Goal: Complete application form: Complete application form

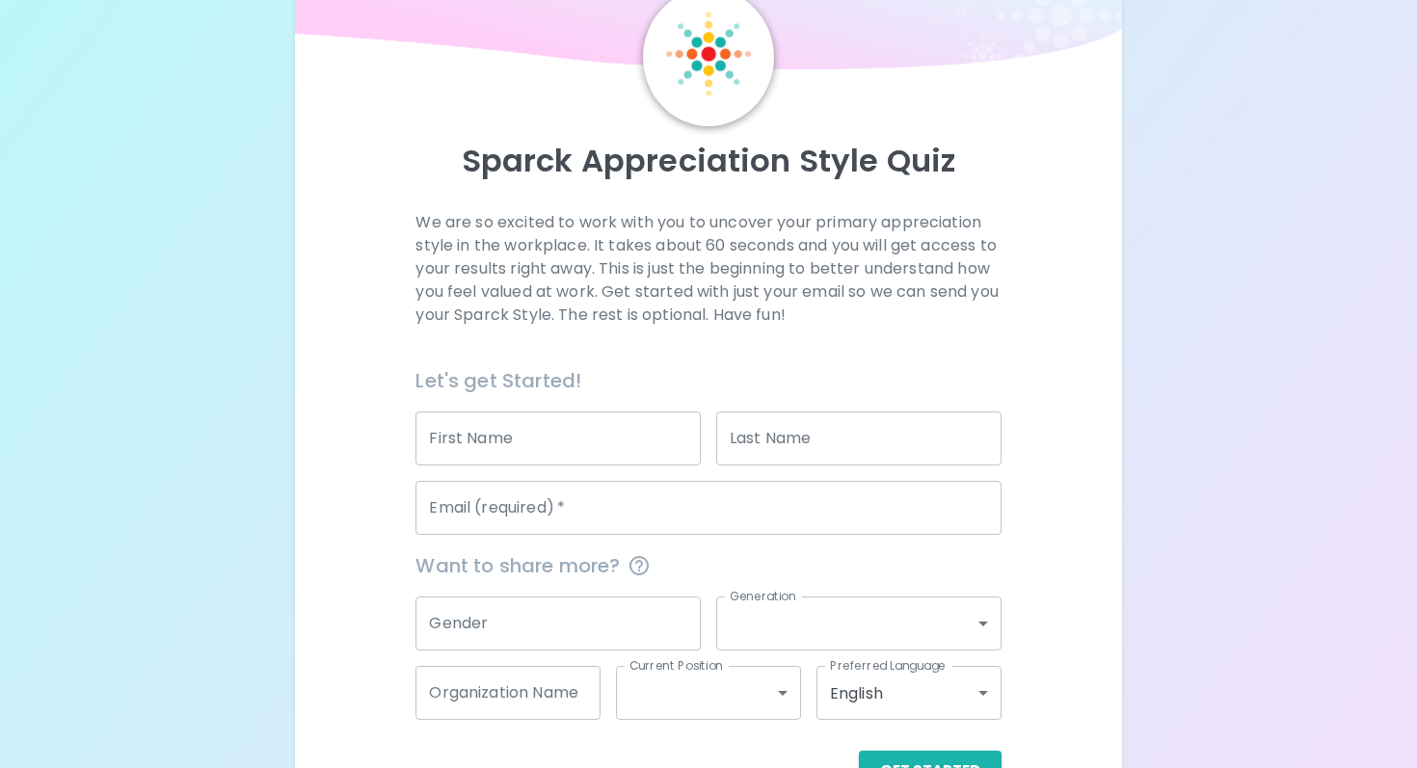
scroll to position [116, 0]
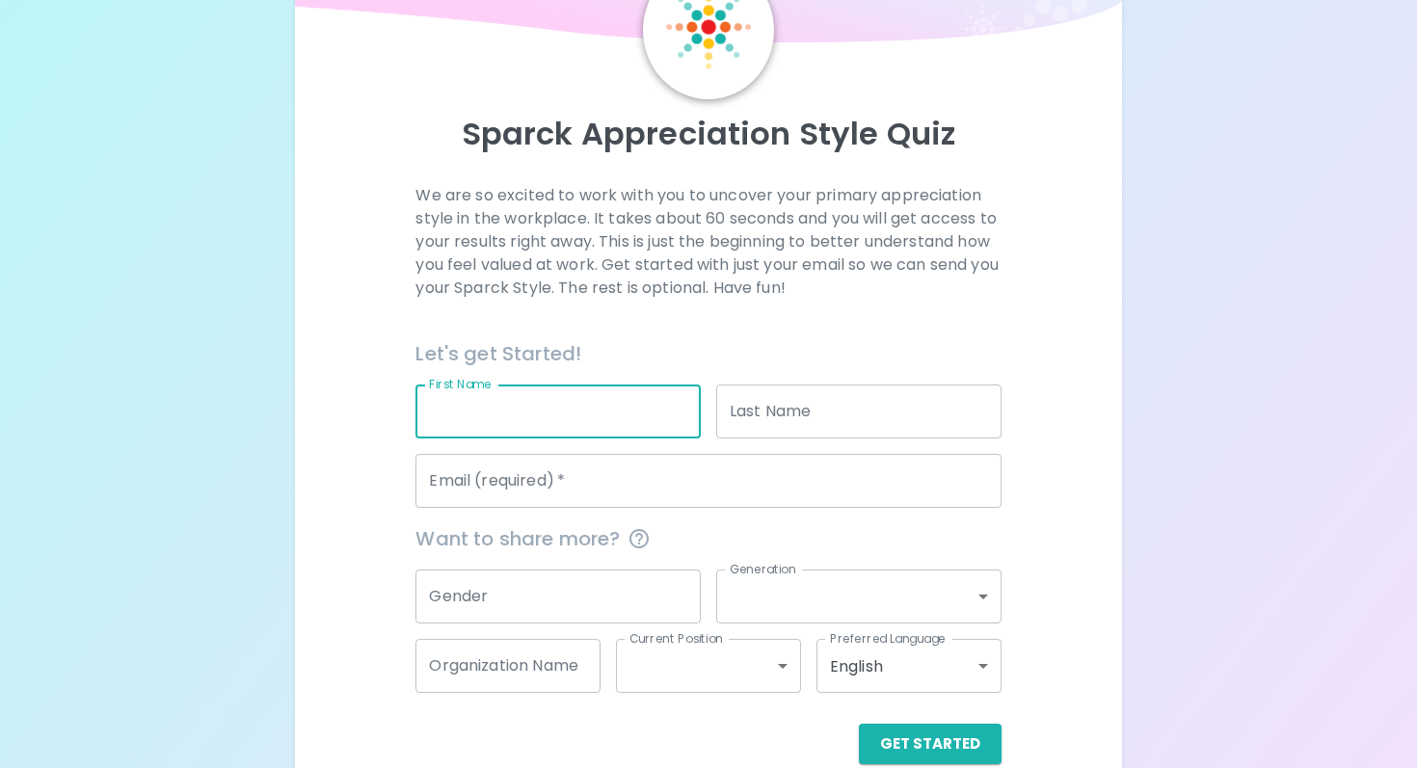
click at [480, 407] on input "First Name" at bounding box center [558, 412] width 285 height 54
type input "[PERSON_NAME]"
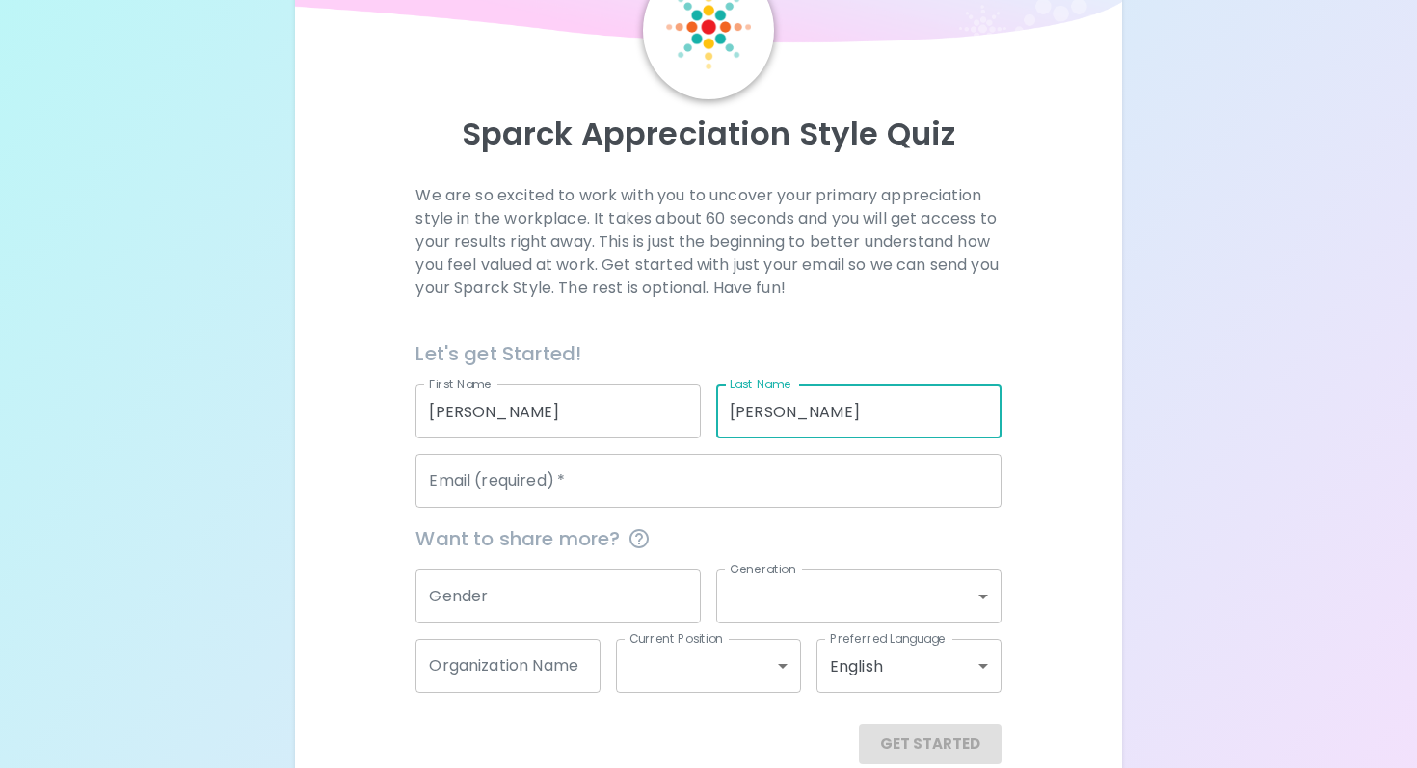
type input "[PERSON_NAME]"
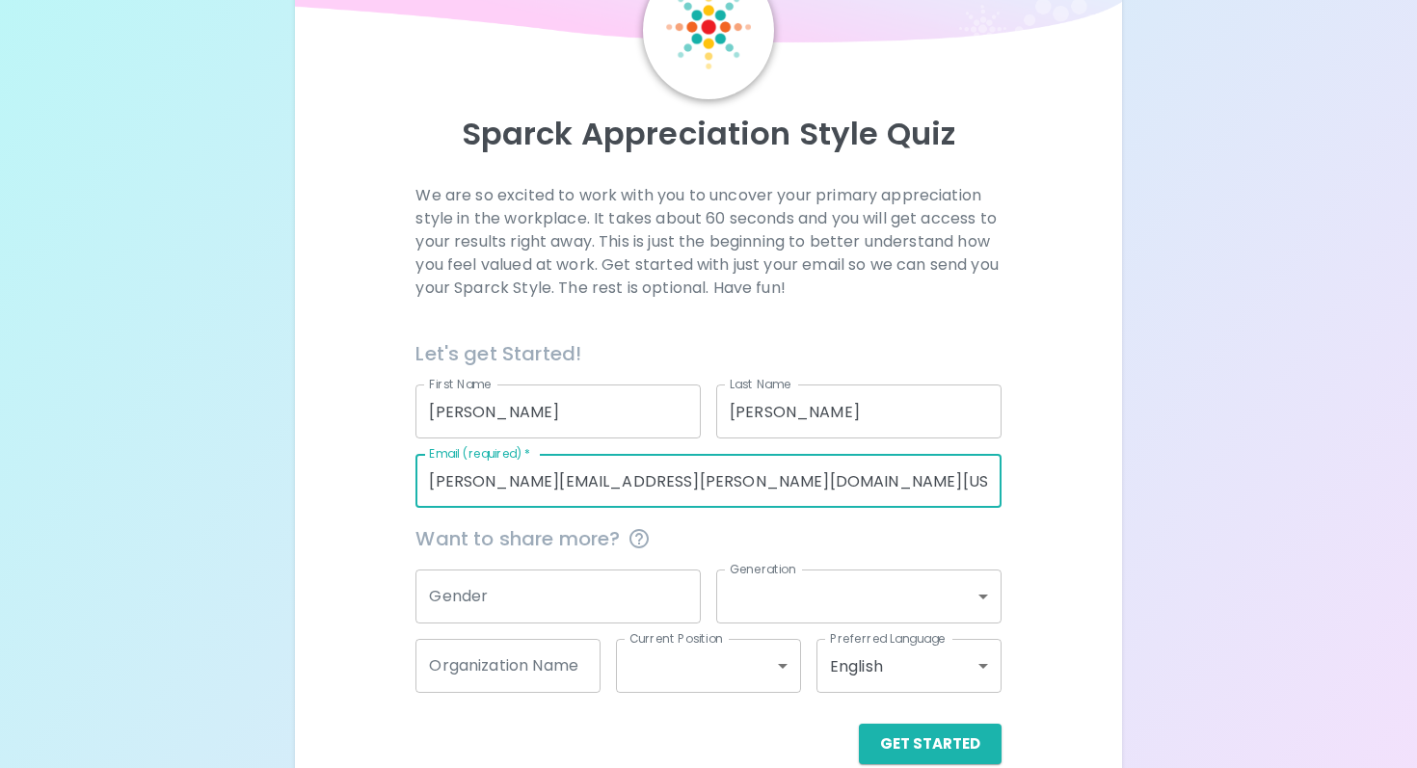
type input "[PERSON_NAME][EMAIL_ADDRESS][PERSON_NAME][DOMAIN_NAME][US_STATE]"
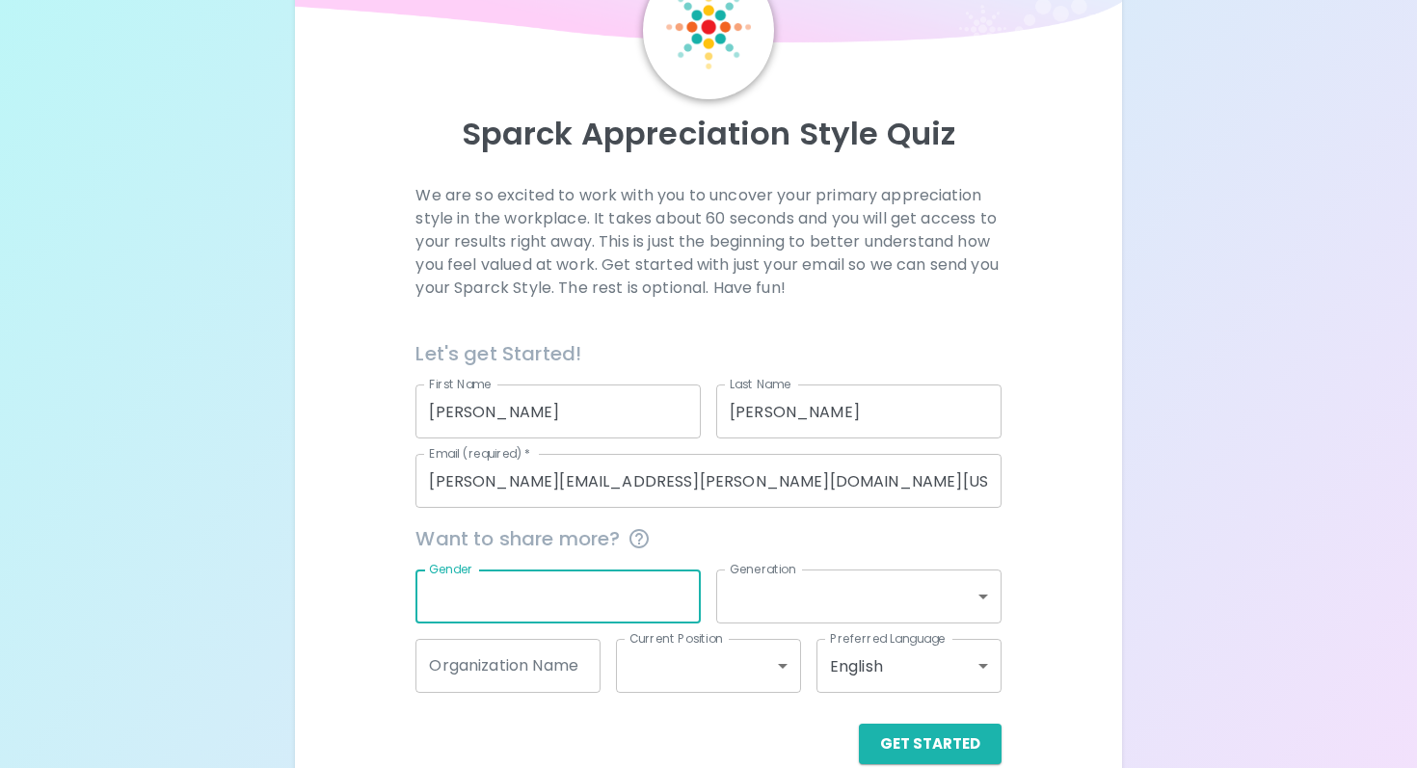
click at [496, 615] on input "Gender" at bounding box center [558, 597] width 285 height 54
type input "[DEMOGRAPHIC_DATA]"
click at [832, 590] on body "Sparck Appreciation Style Quiz We are so excited to work with you to uncover yo…" at bounding box center [708, 343] width 1417 height 919
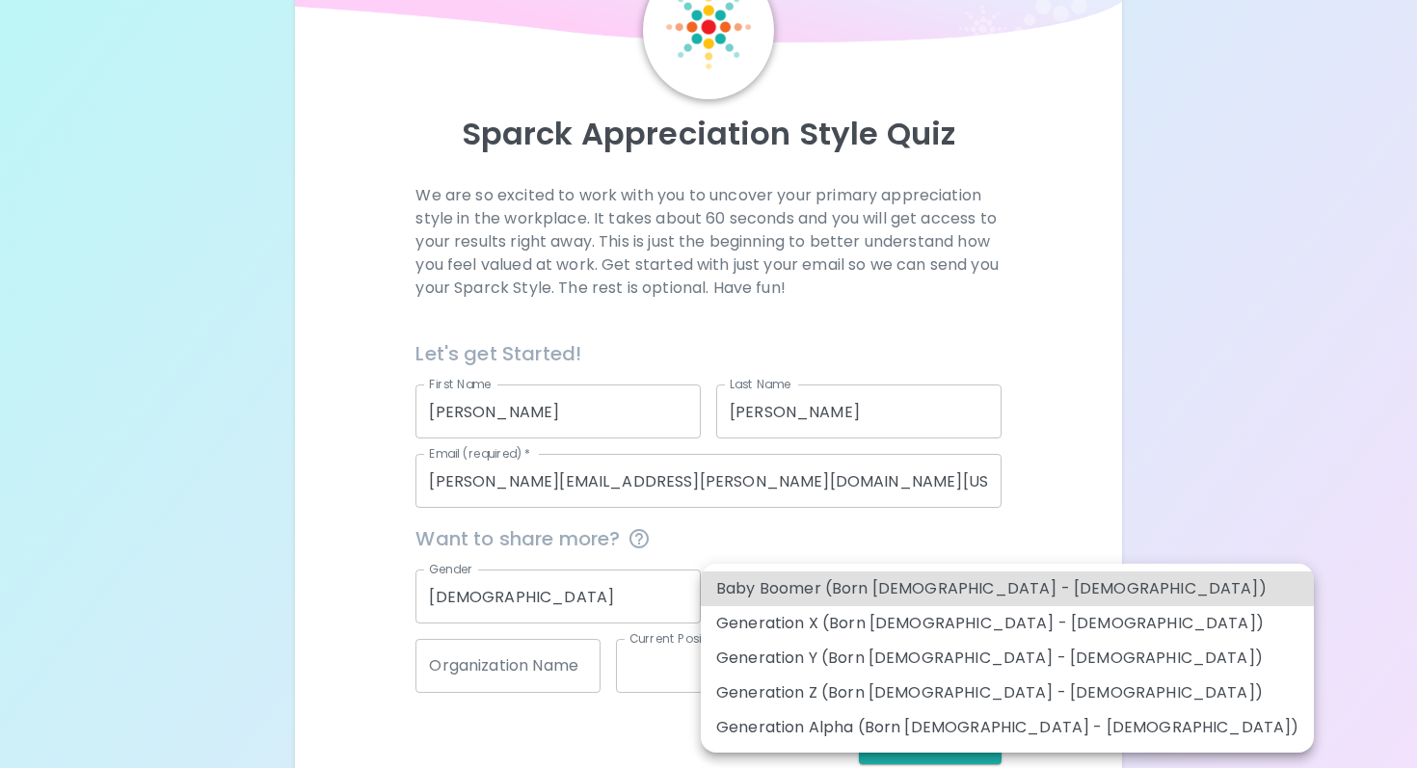
click at [825, 616] on li "Generation X (Born [DEMOGRAPHIC_DATA] - [DEMOGRAPHIC_DATA])" at bounding box center [1007, 623] width 613 height 35
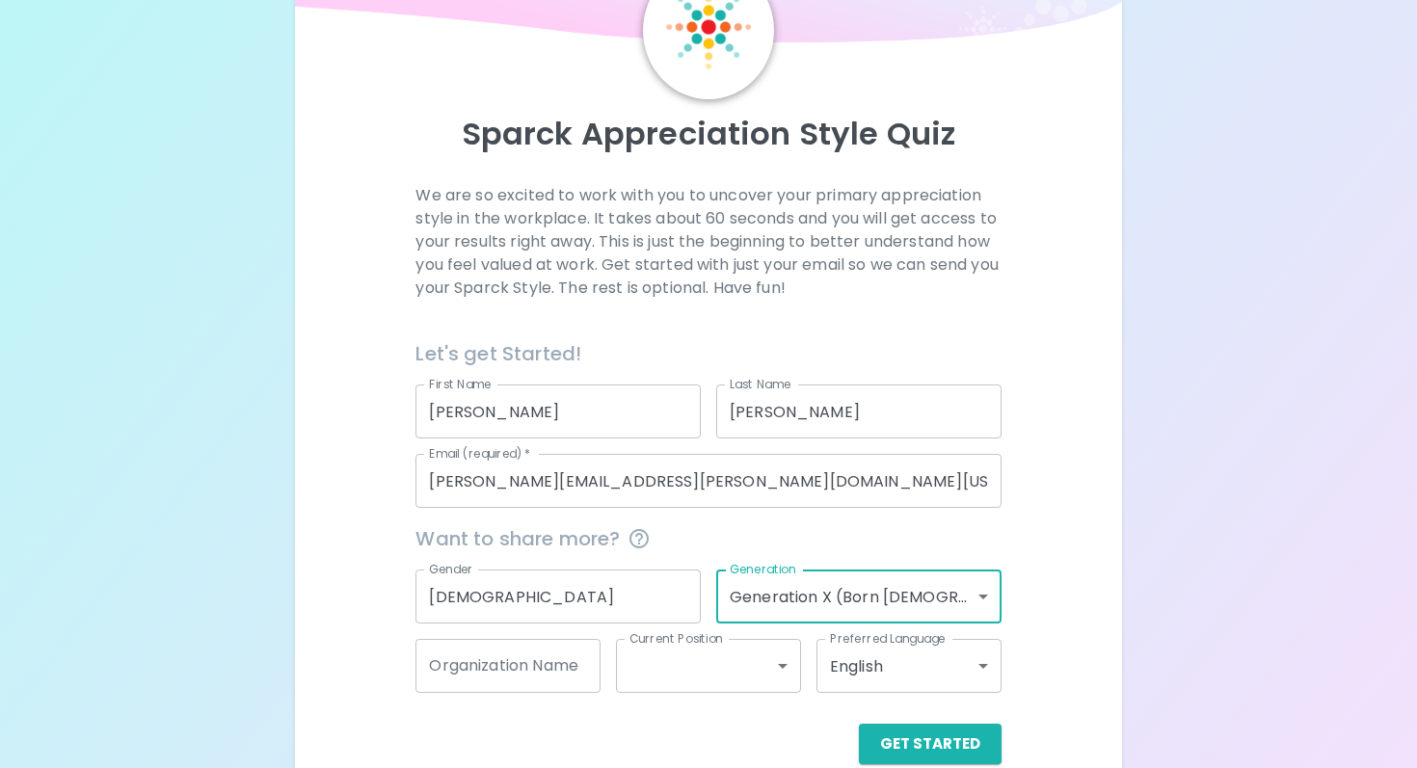
click at [901, 608] on body "Sparck Appreciation Style Quiz We are so excited to work with you to uncover yo…" at bounding box center [708, 343] width 1417 height 919
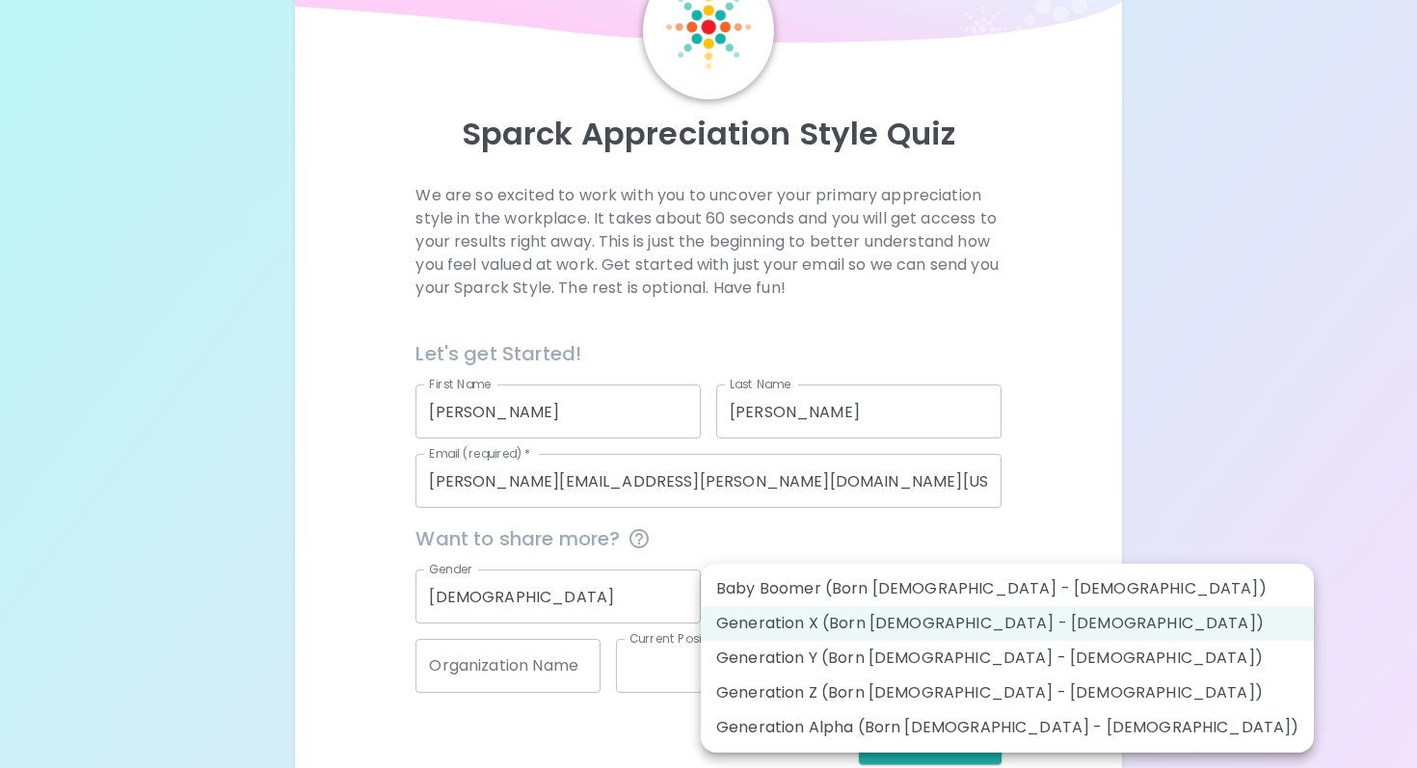
click at [720, 510] on div at bounding box center [708, 384] width 1417 height 768
click at [753, 583] on body "Sparck Appreciation Style Quiz We are so excited to work with you to uncover yo…" at bounding box center [708, 343] width 1417 height 919
click at [759, 648] on li "Generation Y (Born [DEMOGRAPHIC_DATA] - [DEMOGRAPHIC_DATA])" at bounding box center [1007, 658] width 613 height 35
type input "generation_y"
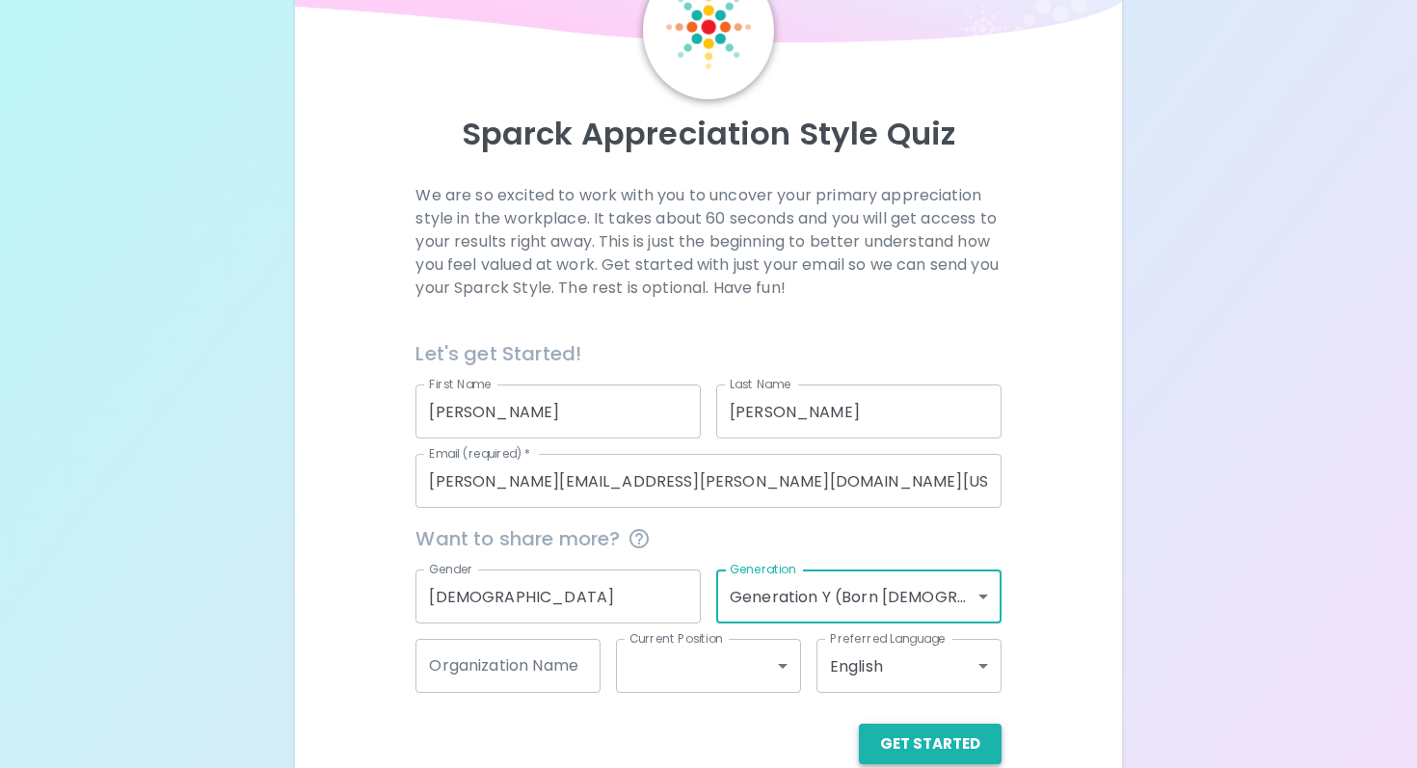
click at [922, 750] on button "Get Started" at bounding box center [930, 744] width 143 height 40
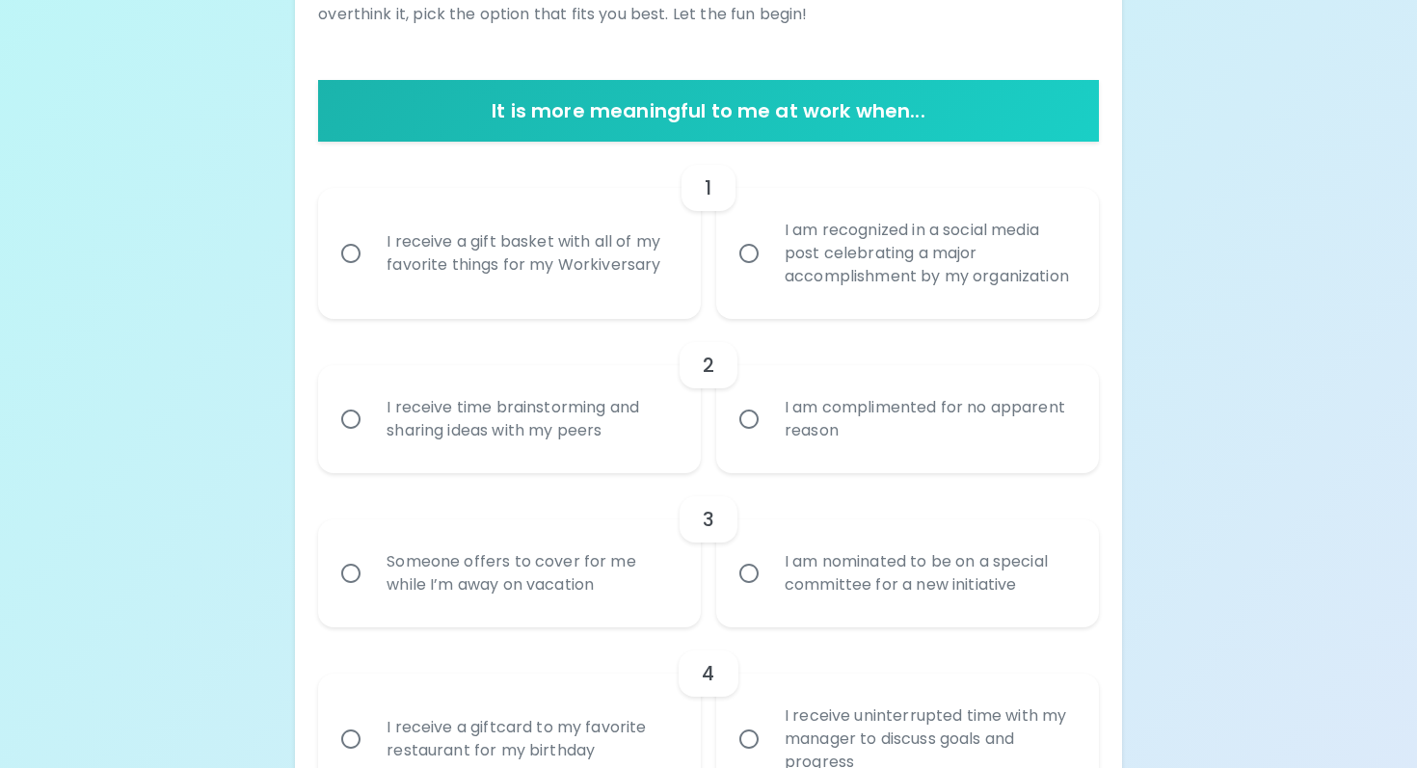
scroll to position [325, 0]
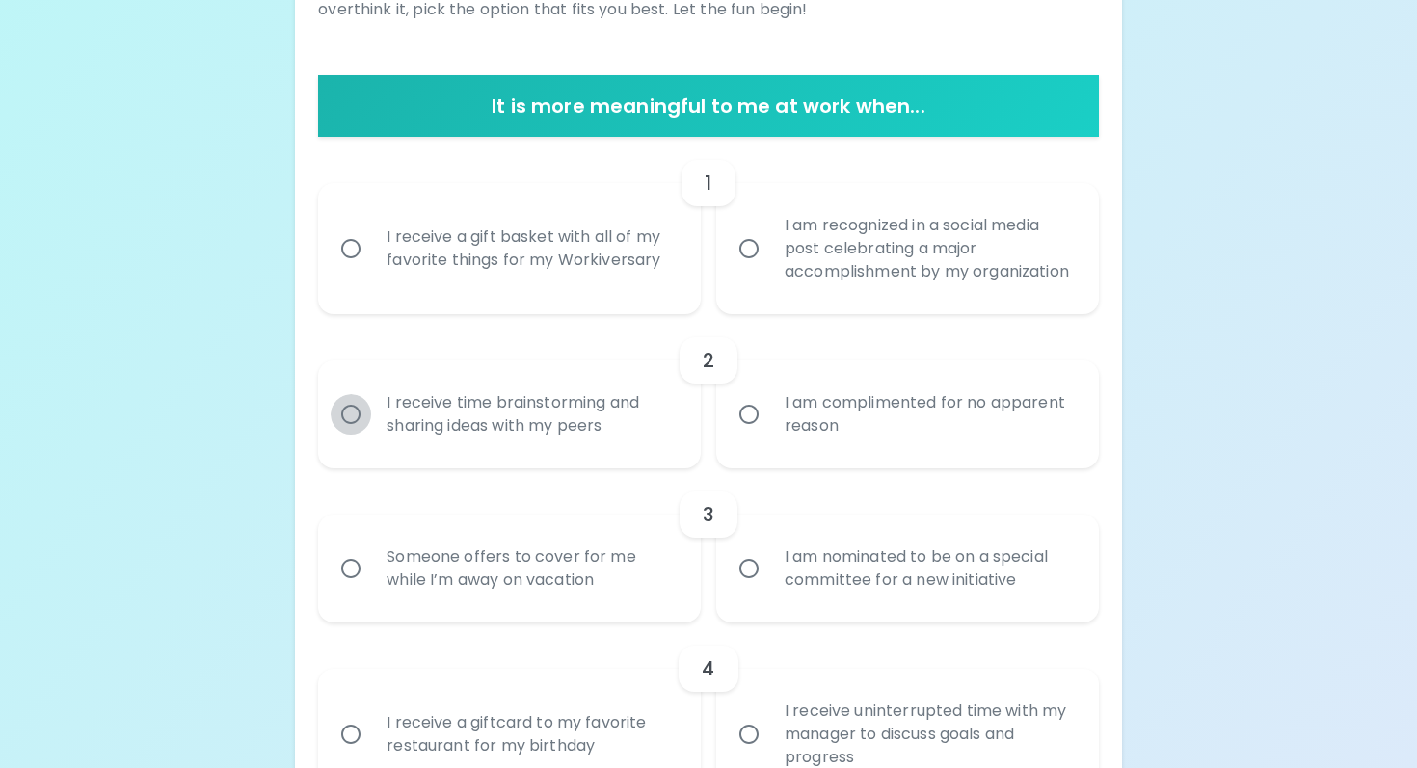
click at [353, 434] on input "I receive time brainstorming and sharing ideas with my peers" at bounding box center [351, 414] width 40 height 40
radio input "true"
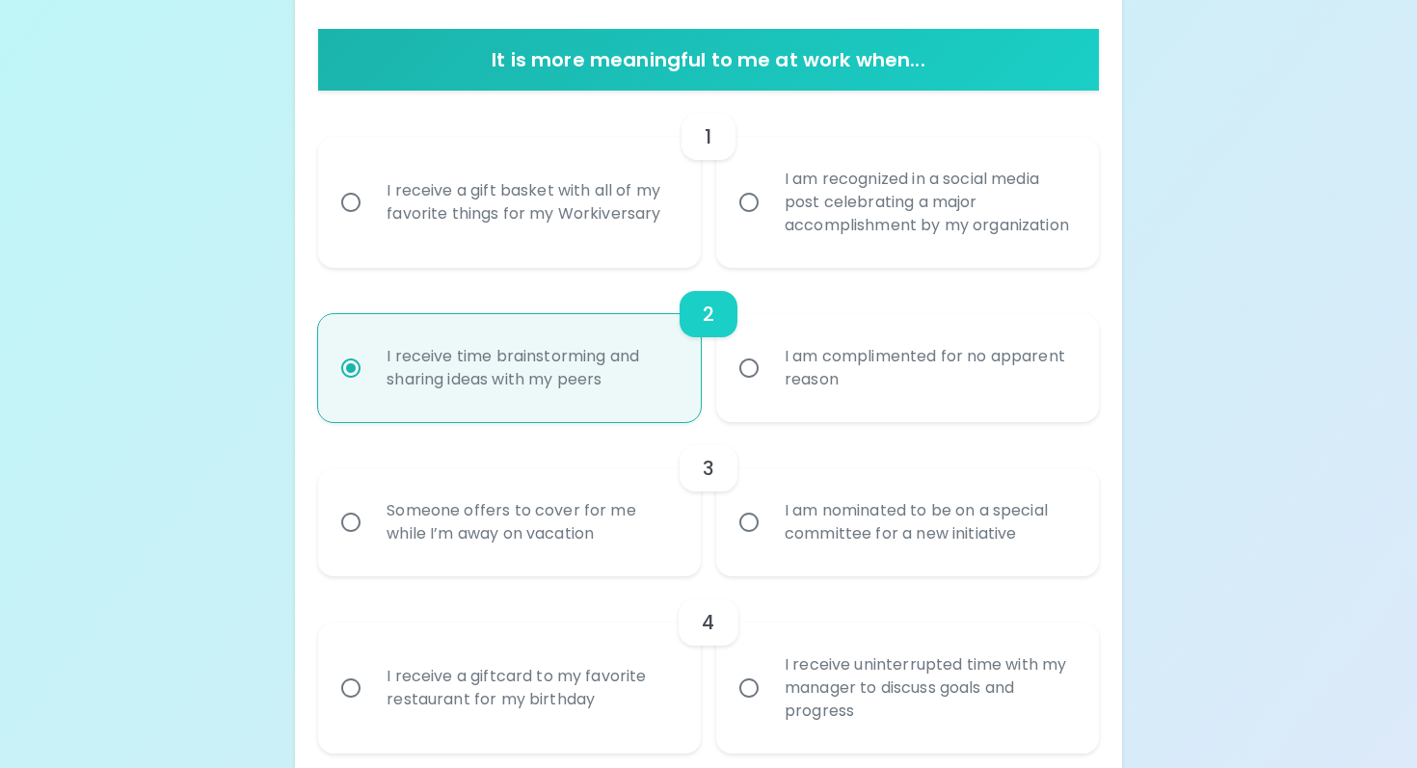
scroll to position [369, 0]
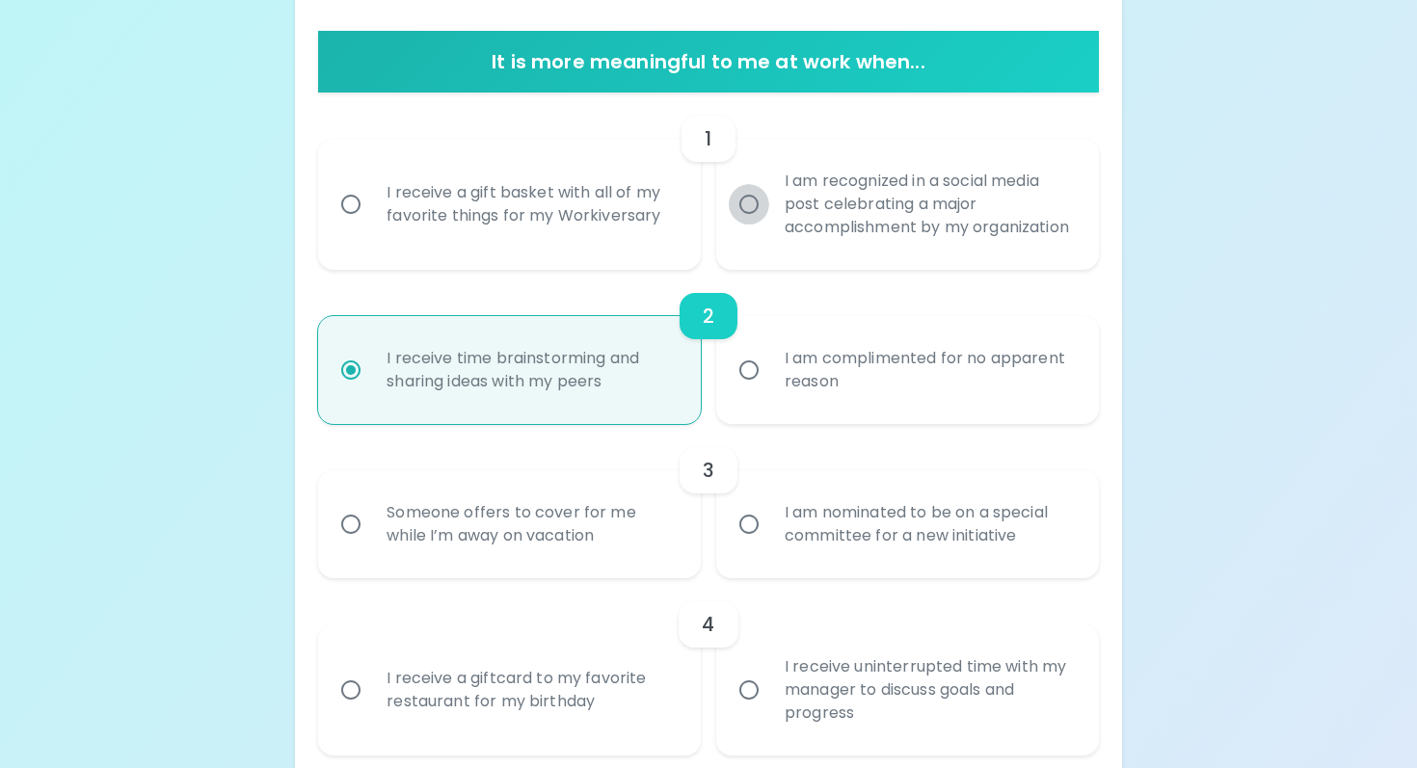
click at [739, 225] on input "I am recognized in a social media post celebrating a major accomplishment by my…" at bounding box center [749, 204] width 40 height 40
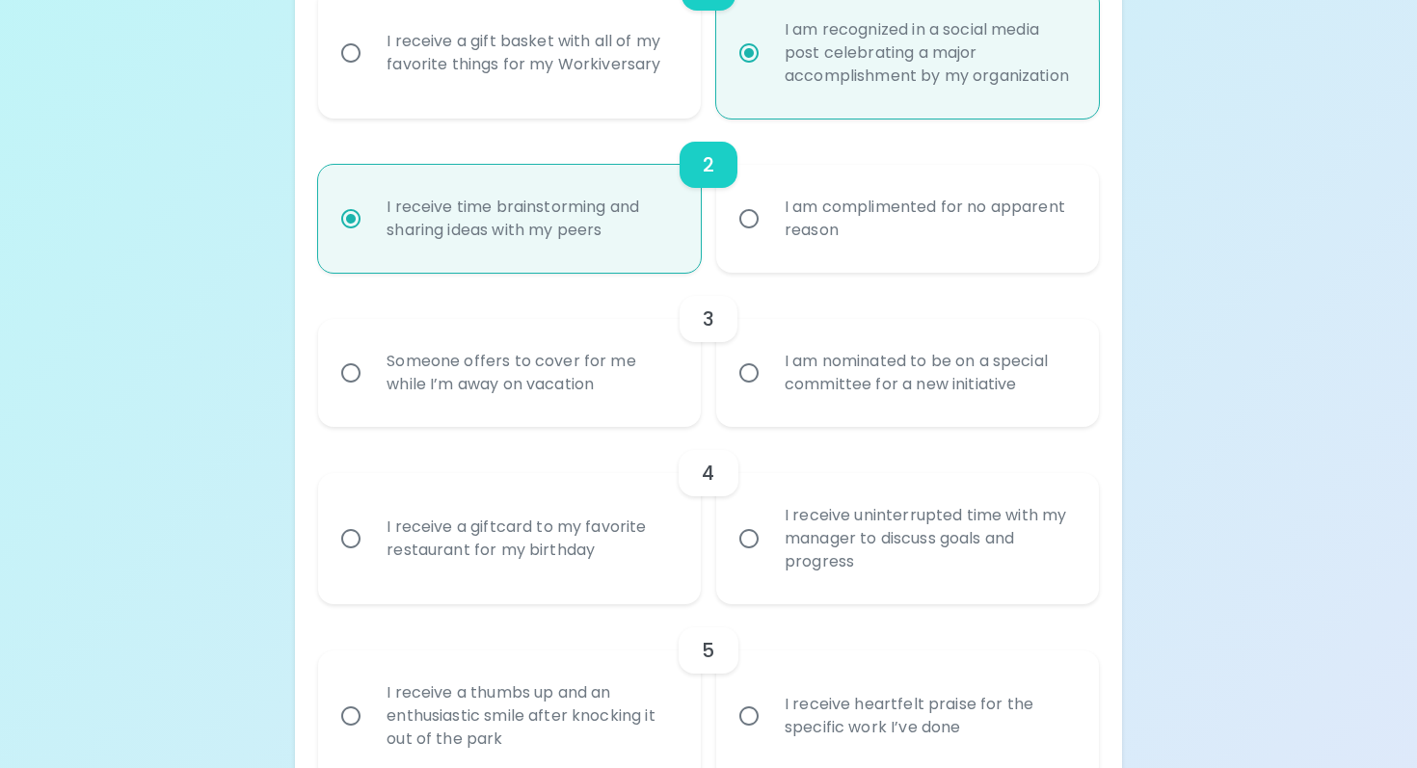
scroll to position [524, 0]
radio input "true"
click at [764, 382] on input "I am nominated to be on a special committee for a new initiative" at bounding box center [749, 370] width 40 height 40
radio input "true"
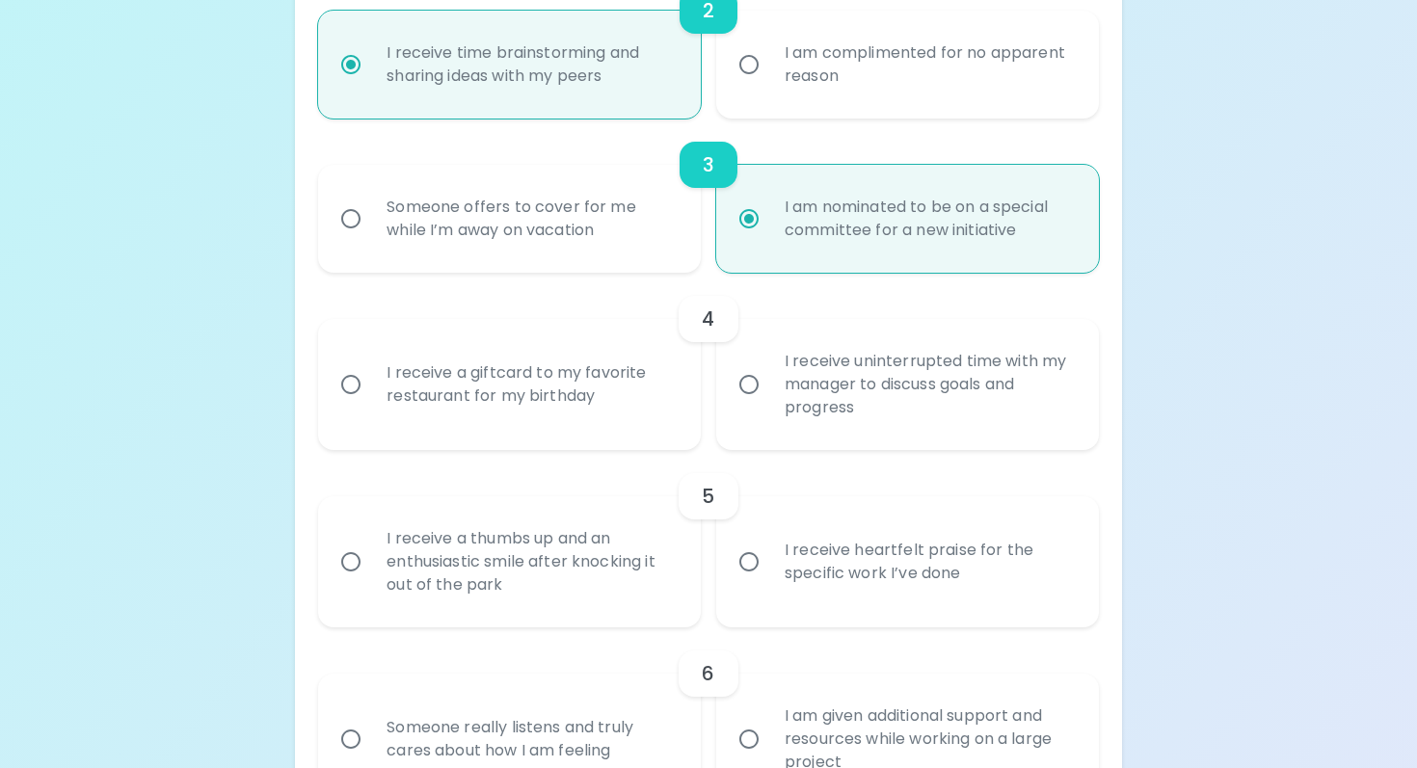
scroll to position [678, 0]
radio input "true"
click at [636, 395] on div "I receive a giftcard to my favorite restaurant for my birthday" at bounding box center [530, 382] width 319 height 93
click at [371, 395] on input "I receive a giftcard to my favorite restaurant for my birthday" at bounding box center [351, 382] width 40 height 40
radio input "false"
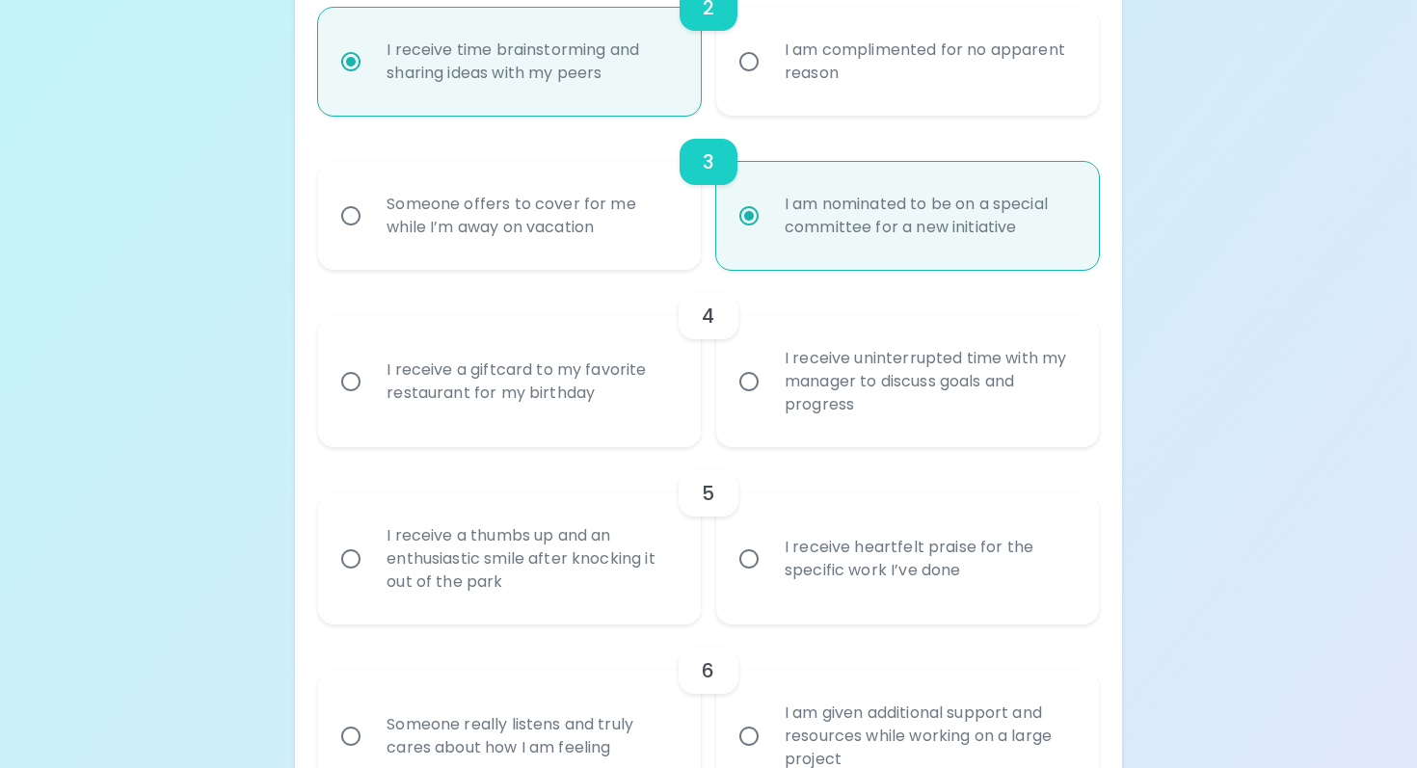
radio input "false"
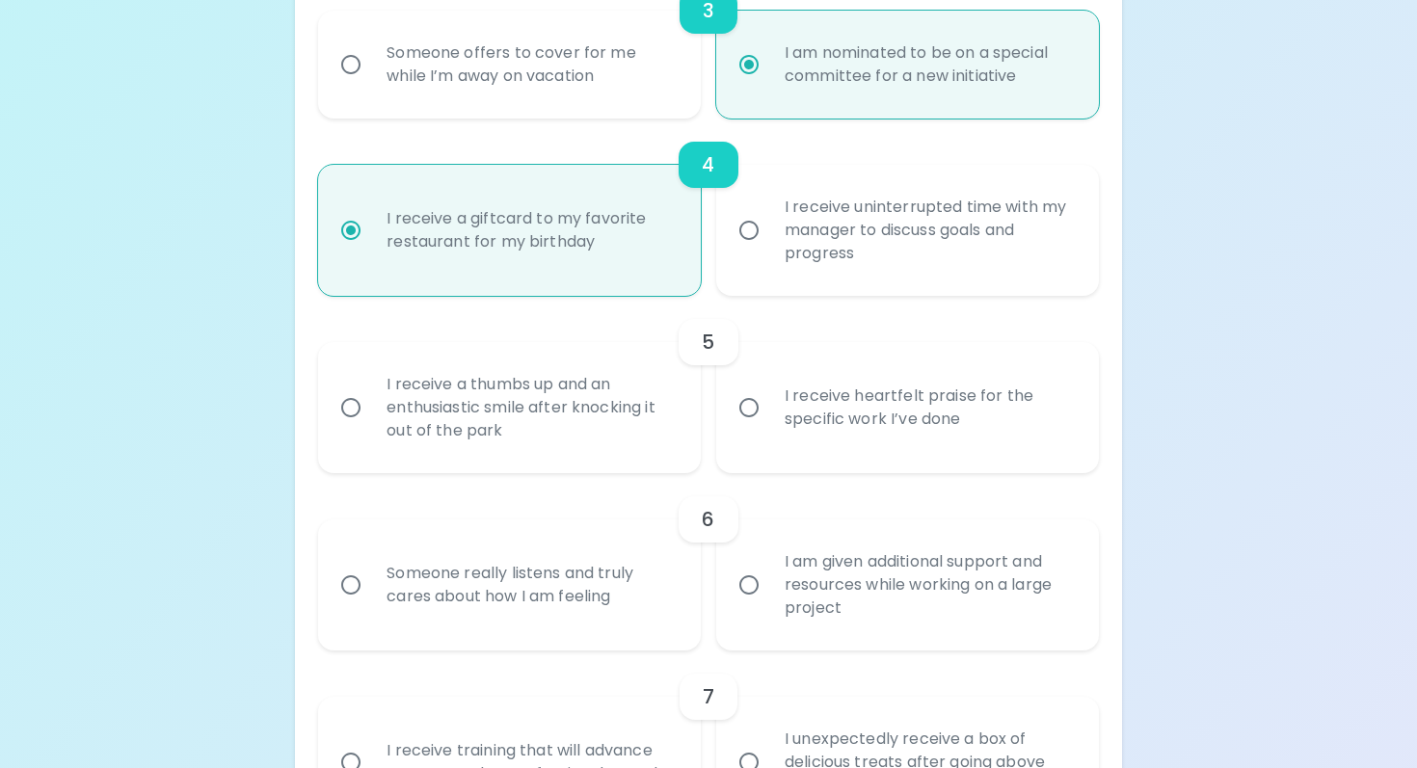
scroll to position [832, 0]
radio input "true"
click at [837, 423] on div "I receive heartfelt praise for the specific work I’ve done" at bounding box center [928, 405] width 319 height 93
click at [769, 423] on input "I receive heartfelt praise for the specific work I’ve done" at bounding box center [749, 405] width 40 height 40
radio input "false"
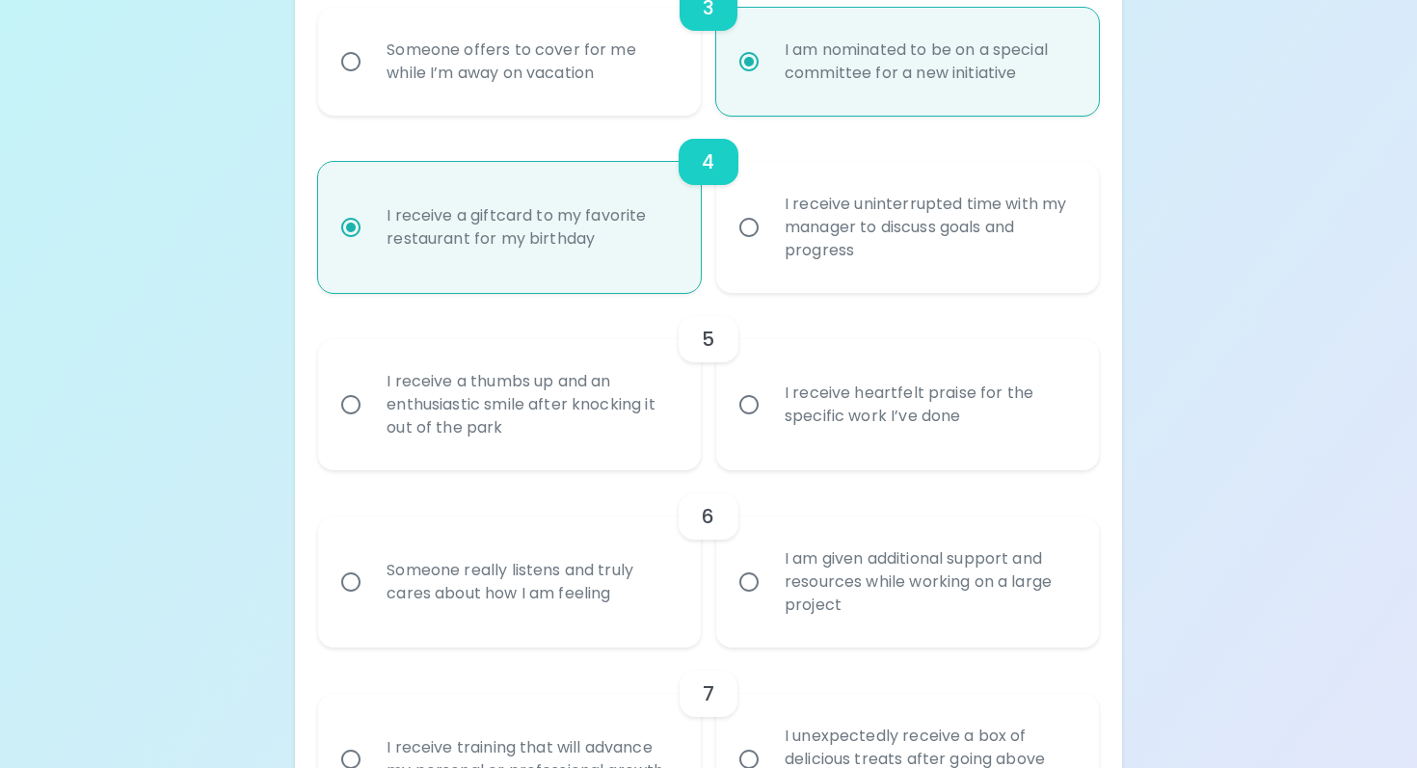
radio input "false"
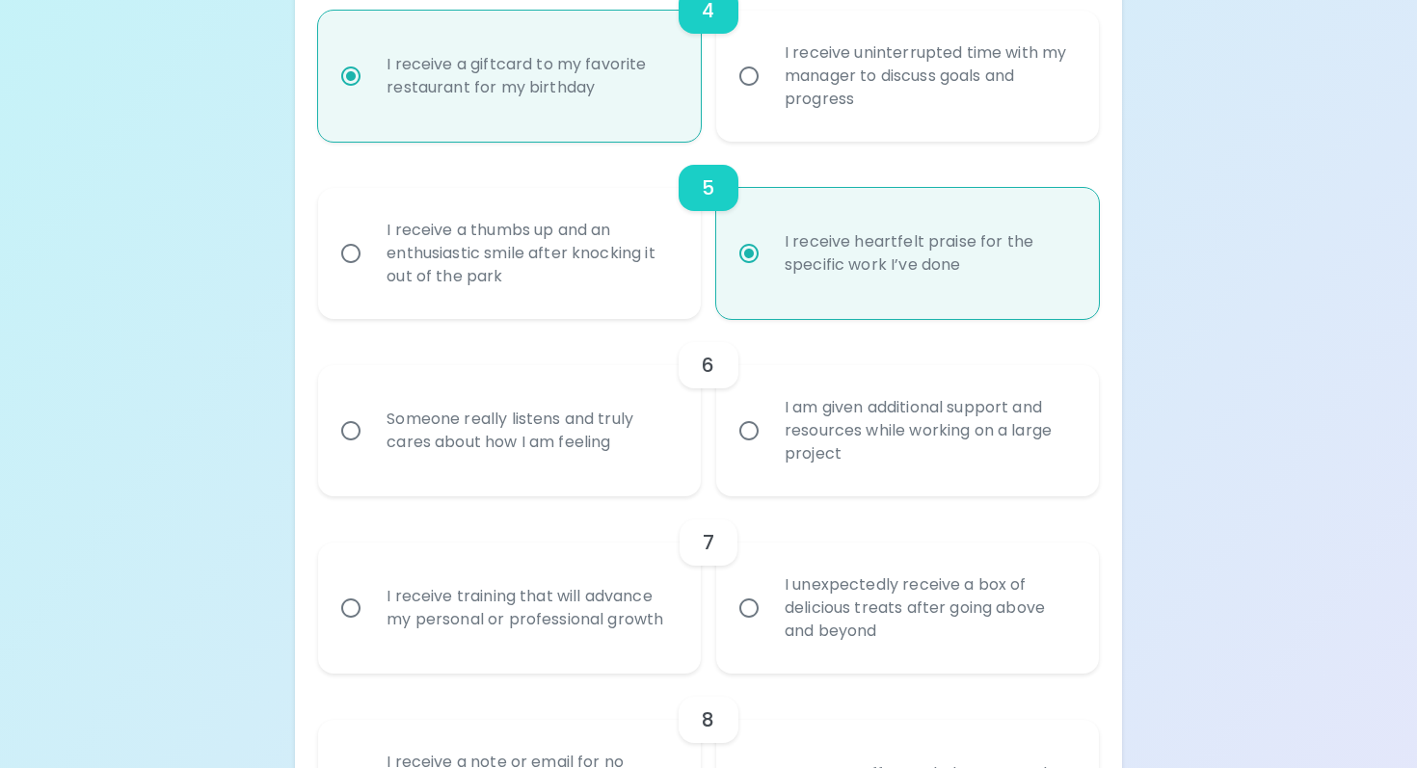
scroll to position [986, 0]
radio input "true"
click at [601, 449] on div "Someone really listens and truly cares about how I am feeling" at bounding box center [530, 428] width 319 height 93
click at [371, 448] on input "Someone really listens and truly cares about how I am feeling" at bounding box center [351, 428] width 40 height 40
radio input "false"
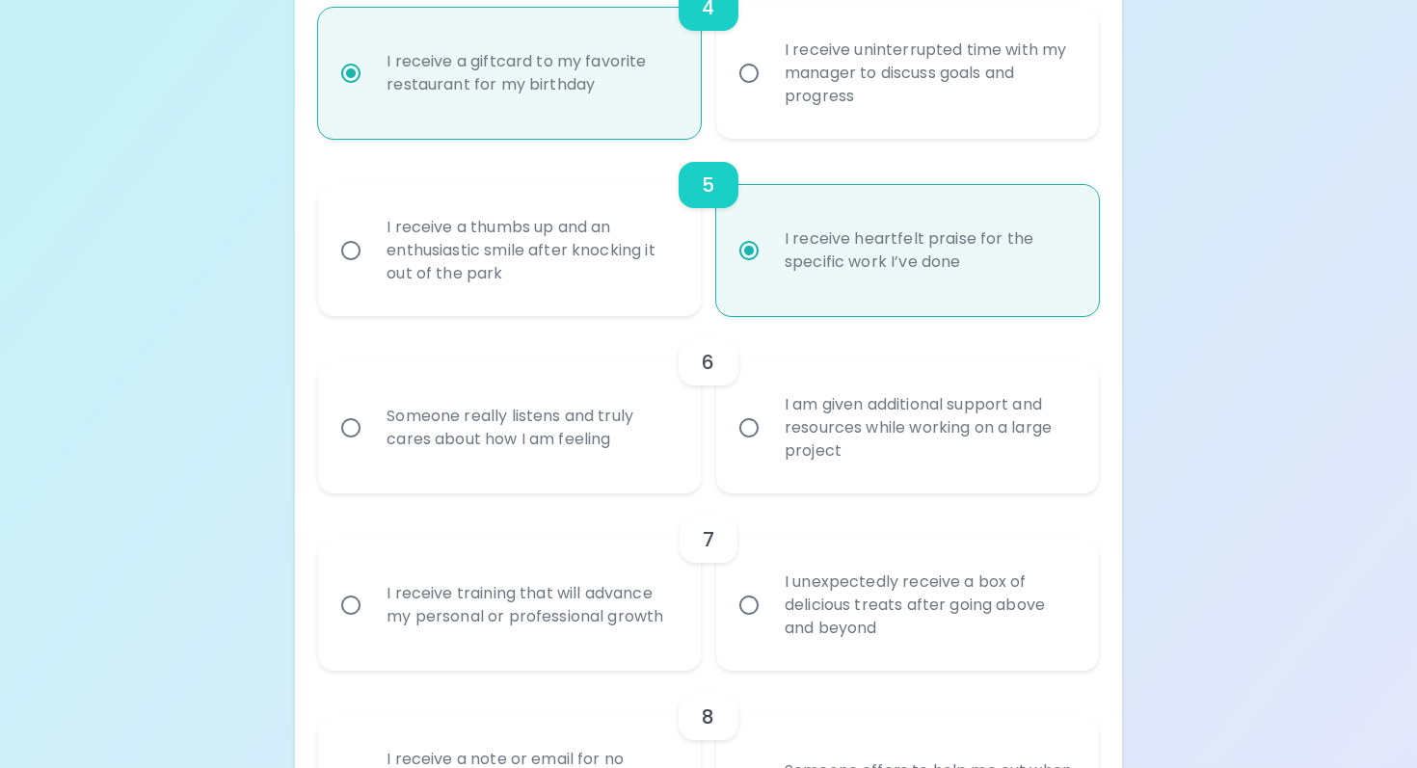
radio input "false"
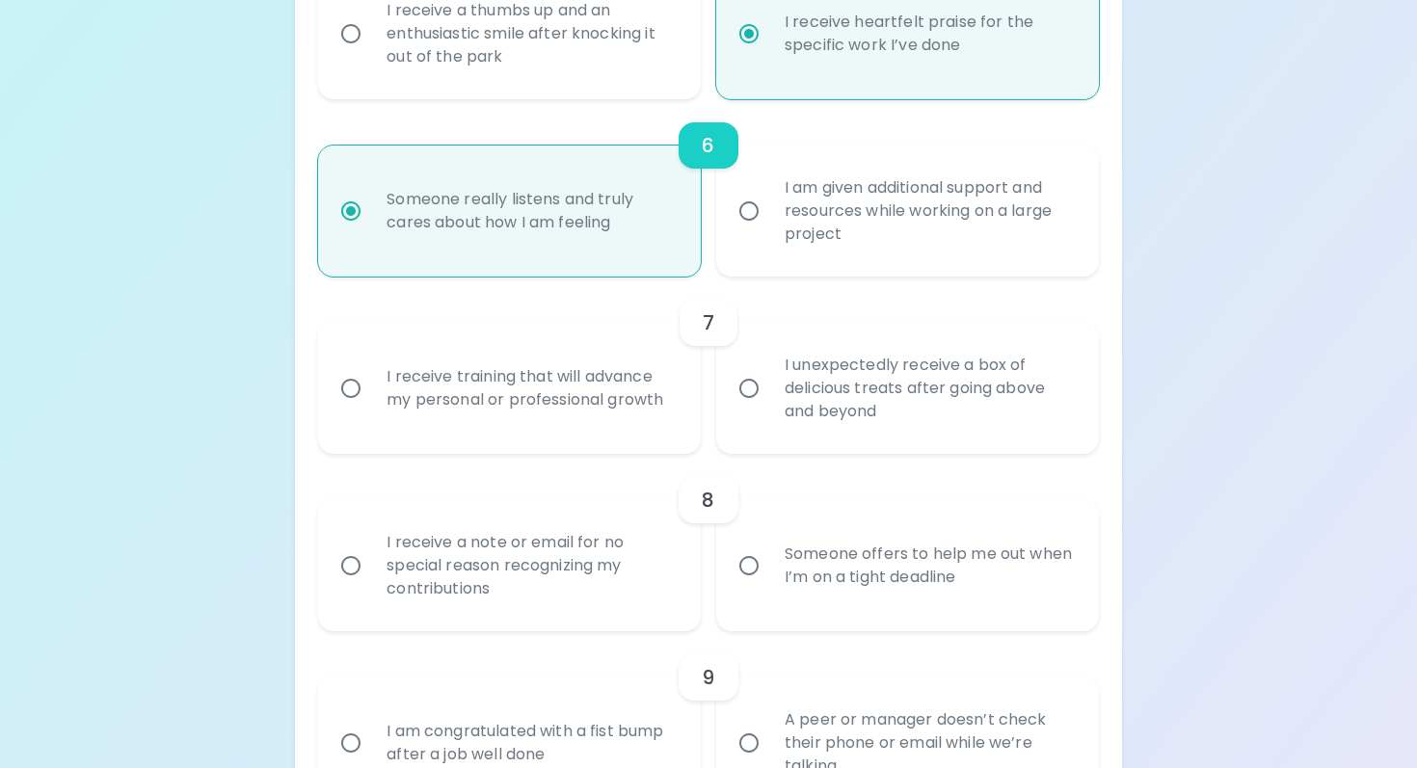
scroll to position [1205, 0]
radio input "true"
click at [601, 433] on div "I receive training that will advance my personal or professional growth" at bounding box center [530, 386] width 319 height 93
click at [371, 407] on input "I receive training that will advance my personal or professional growth" at bounding box center [351, 386] width 40 height 40
radio input "false"
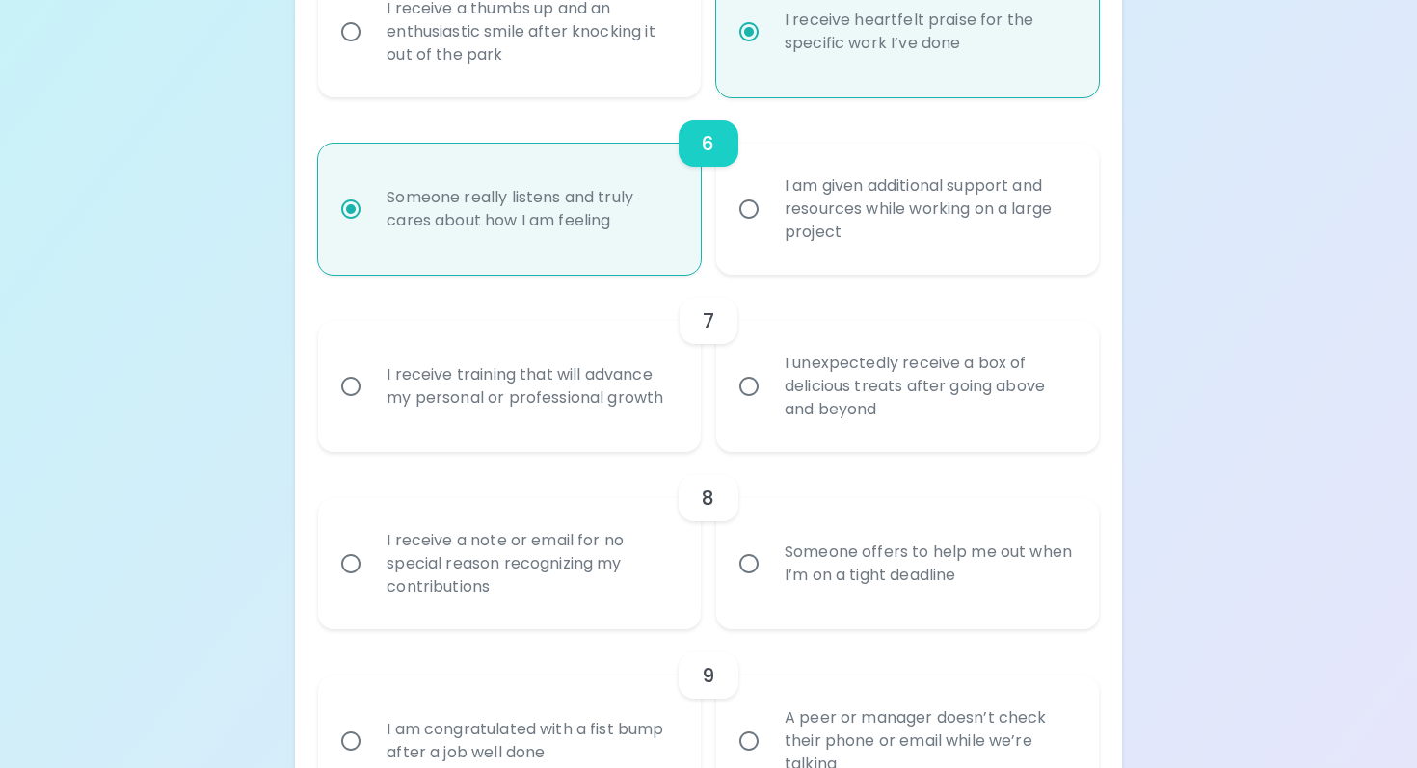
radio input "false"
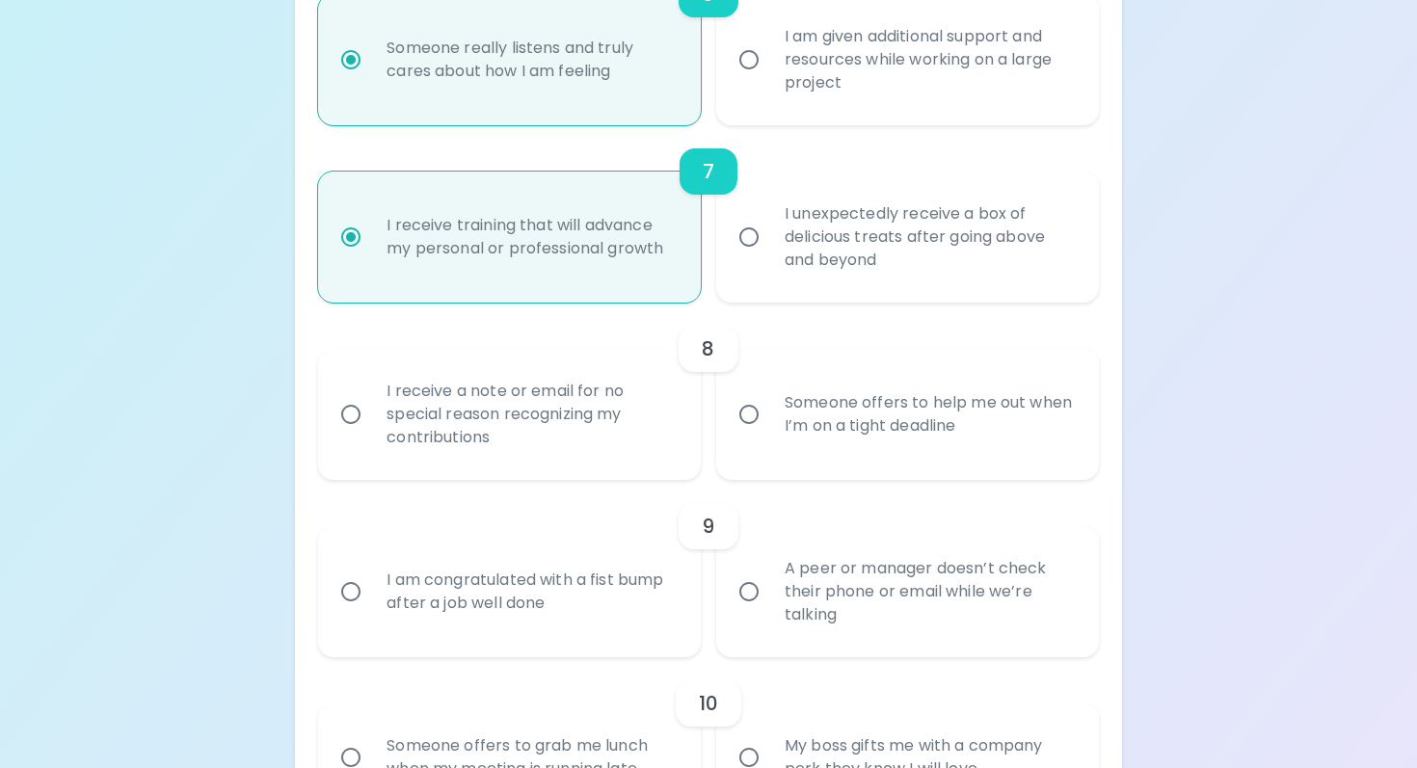
scroll to position [1359, 0]
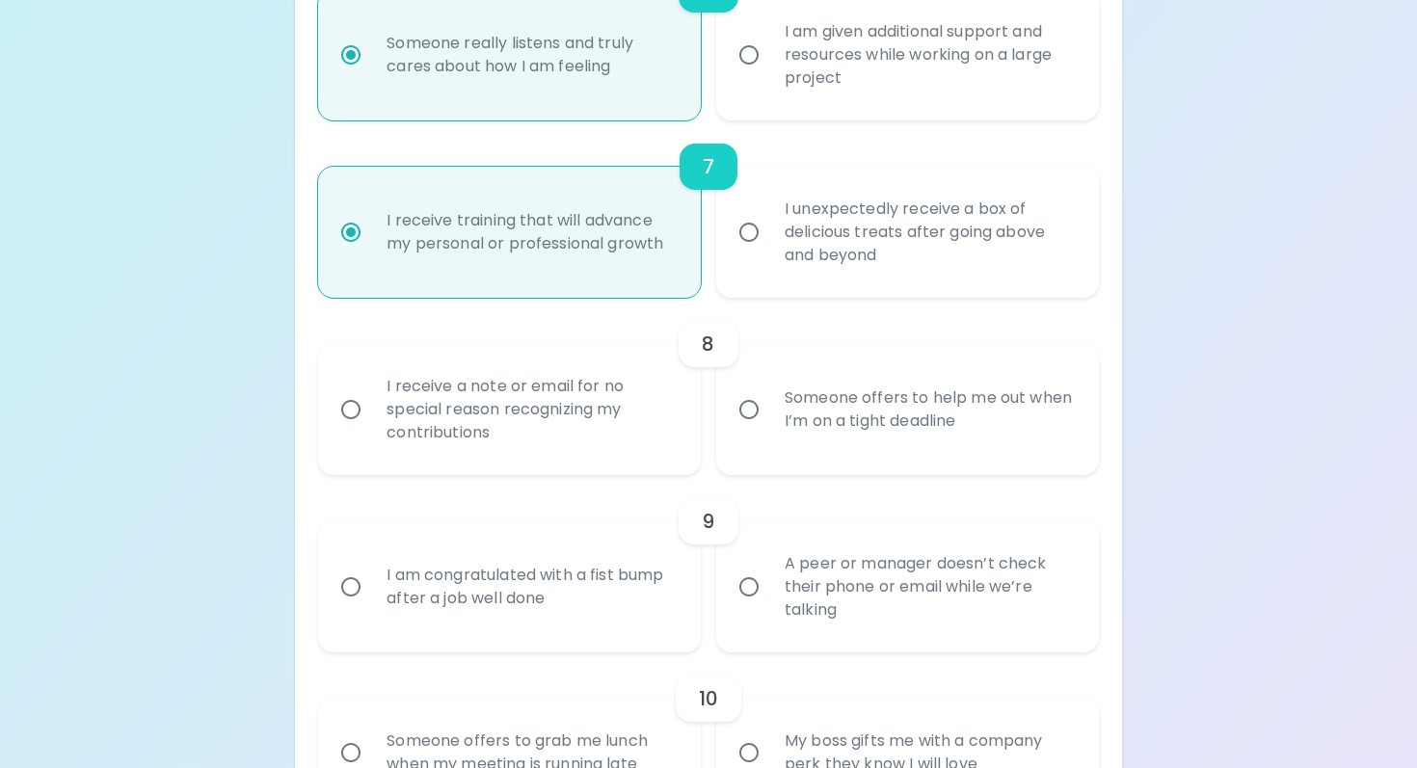
radio input "true"
click at [853, 415] on div "Someone offers to help me out when I’m on a tight deadline" at bounding box center [928, 409] width 319 height 93
click at [769, 415] on input "Someone offers to help me out when I’m on a tight deadline" at bounding box center [749, 410] width 40 height 40
radio input "false"
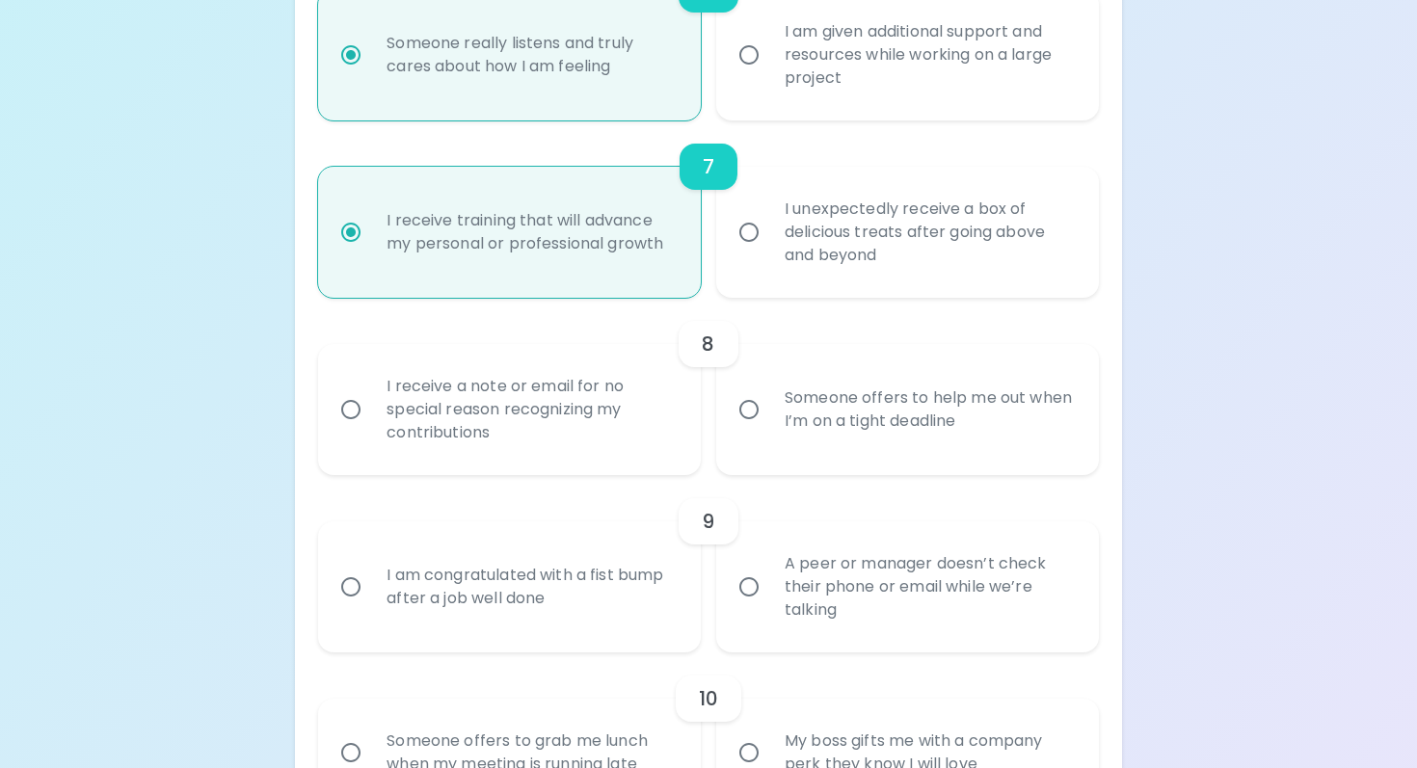
radio input "false"
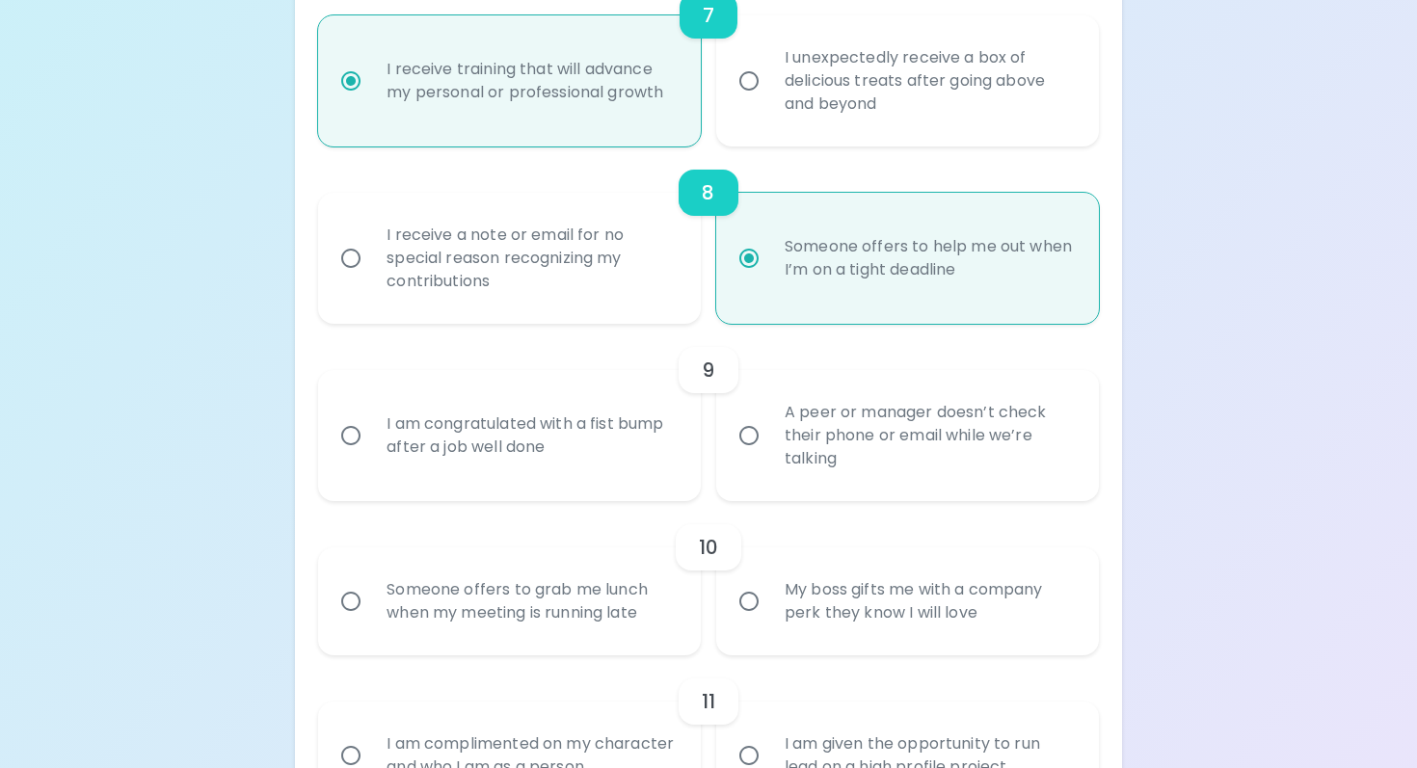
scroll to position [1514, 0]
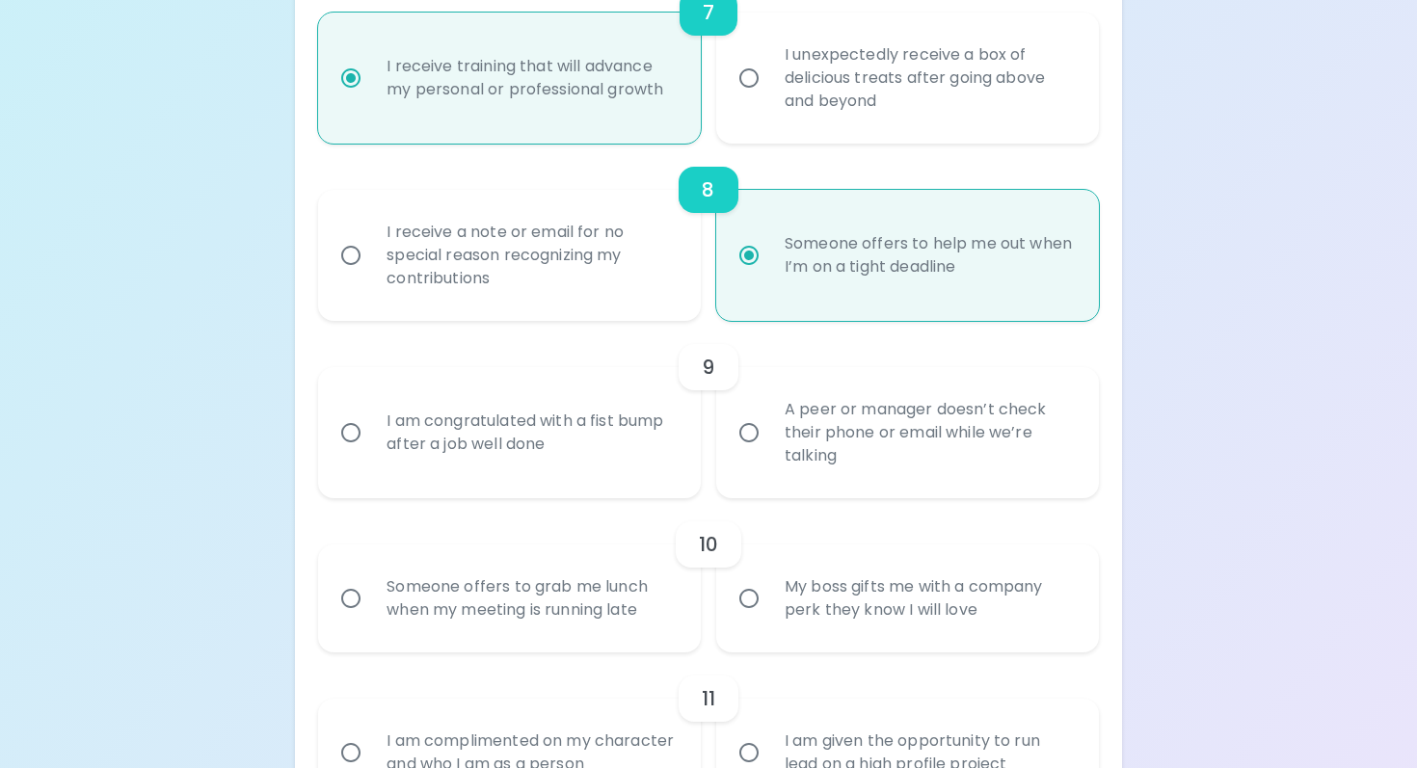
radio input "true"
click at [632, 466] on div "I am congratulated with a fist bump after a job well done" at bounding box center [530, 433] width 319 height 93
click at [371, 453] on input "I am congratulated with a fist bump after a job well done" at bounding box center [351, 433] width 40 height 40
radio input "false"
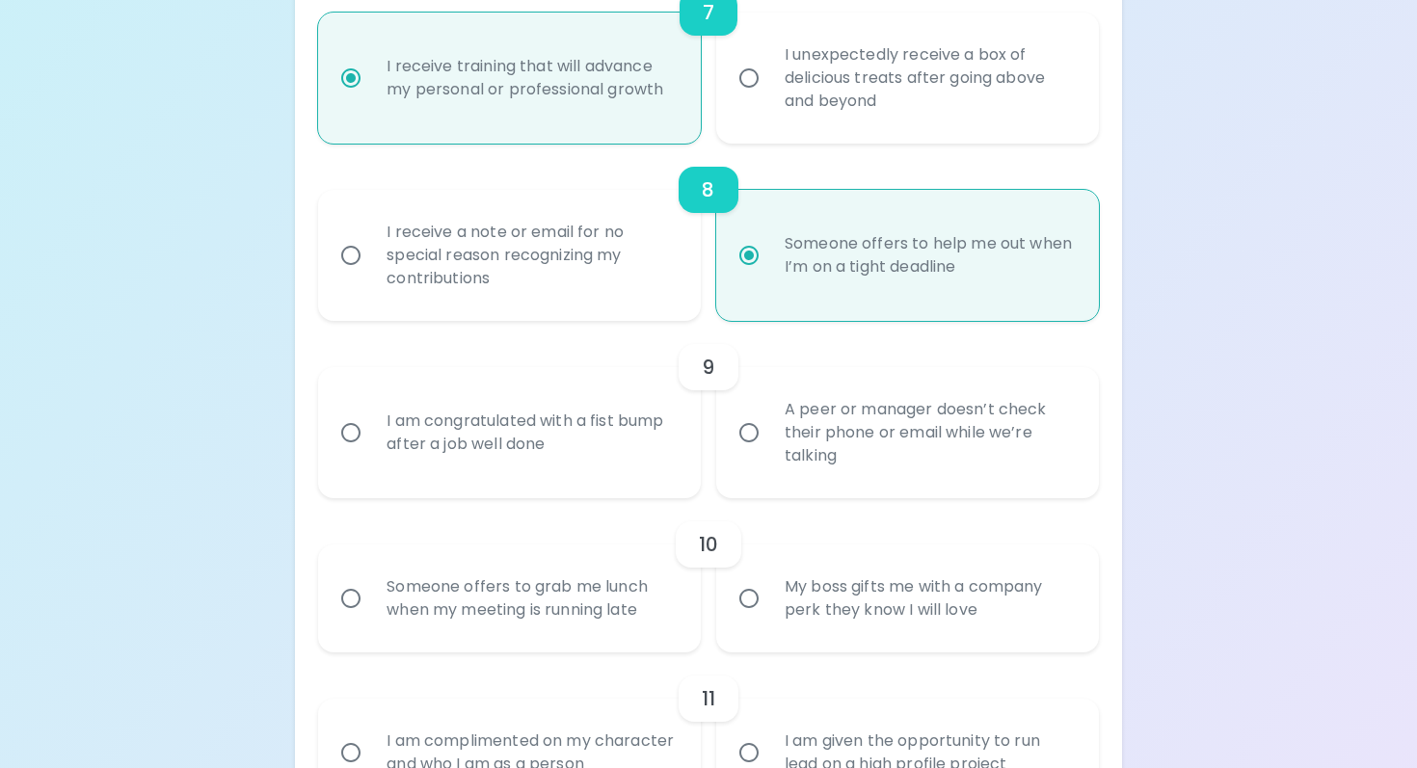
radio input "false"
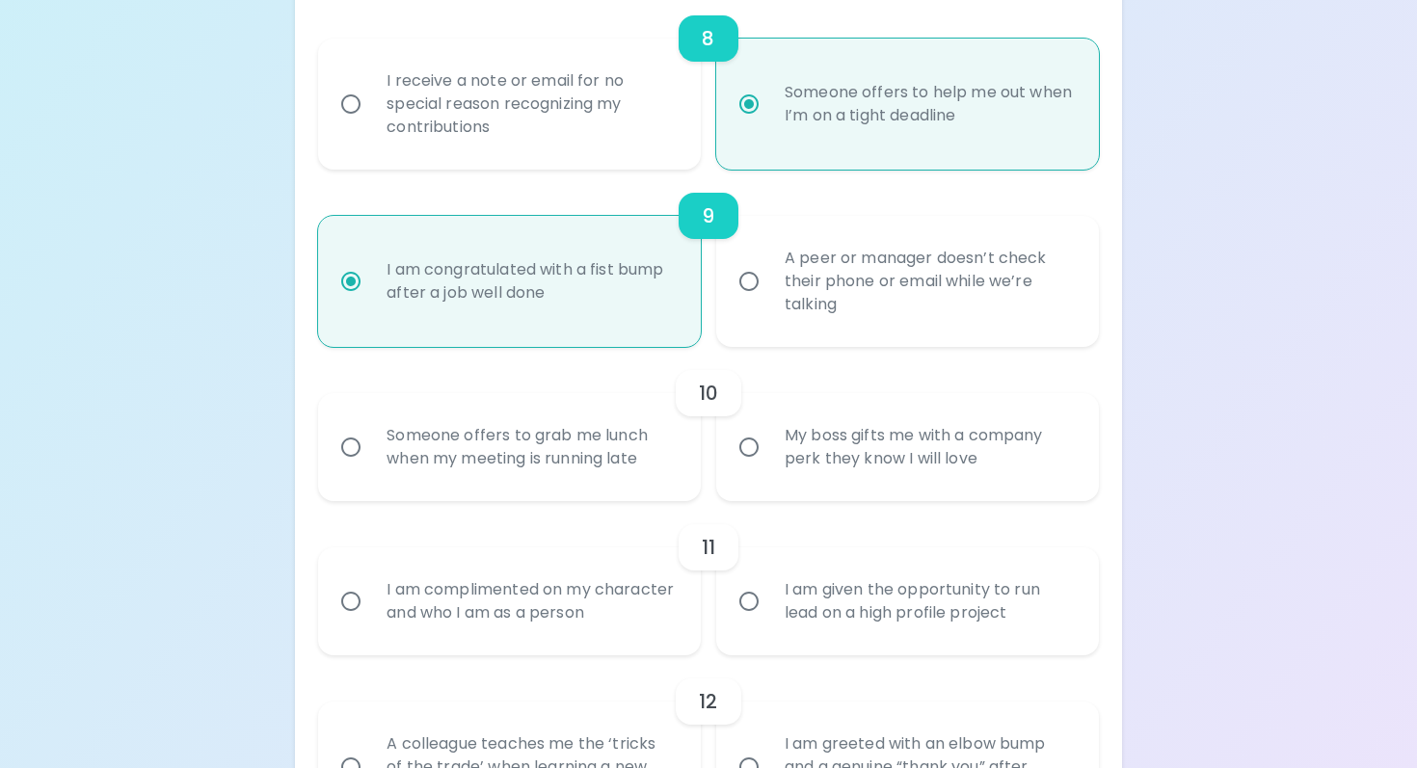
scroll to position [1668, 0]
radio input "true"
click at [629, 472] on div "Someone offers to grab me lunch when my meeting is running late" at bounding box center [530, 444] width 319 height 93
click at [371, 465] on input "Someone offers to grab me lunch when my meeting is running late" at bounding box center [351, 444] width 40 height 40
radio input "false"
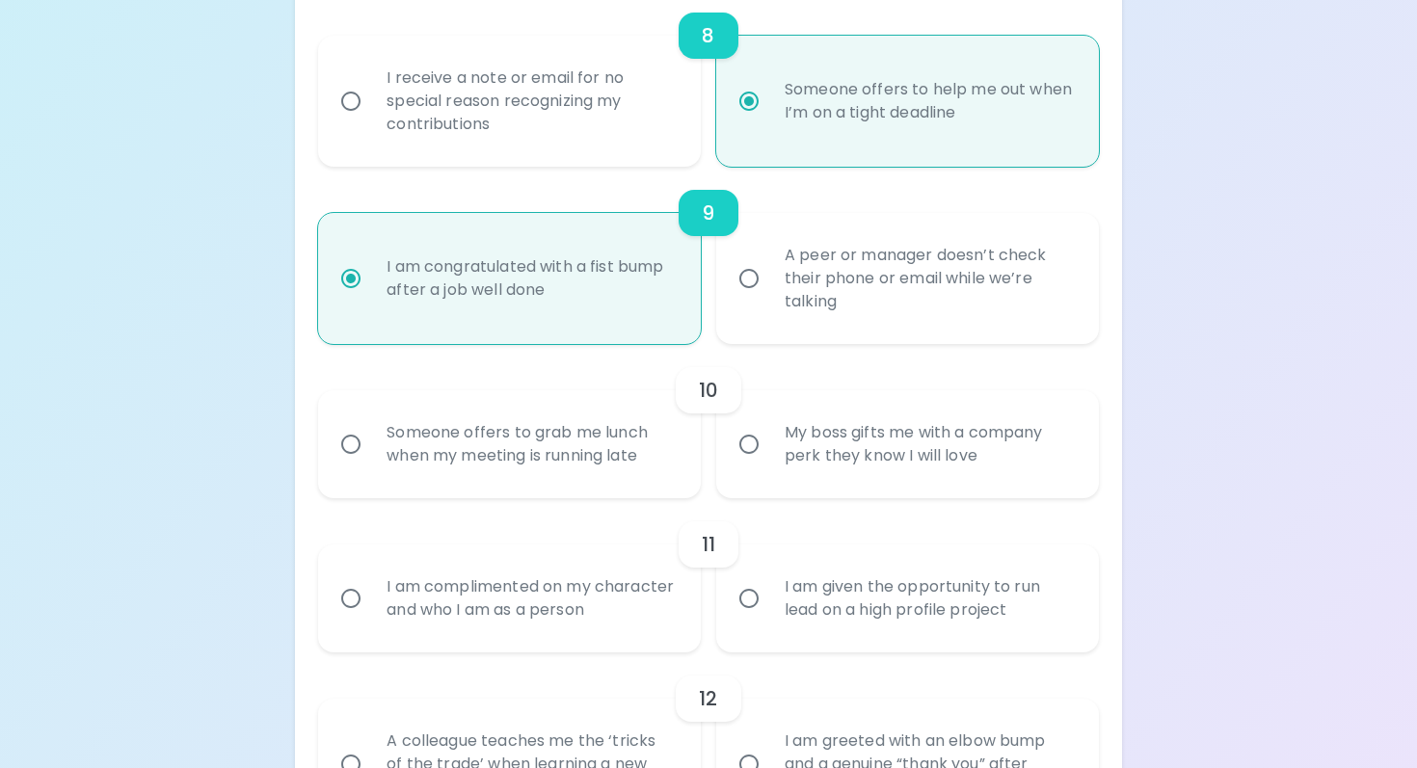
radio input "false"
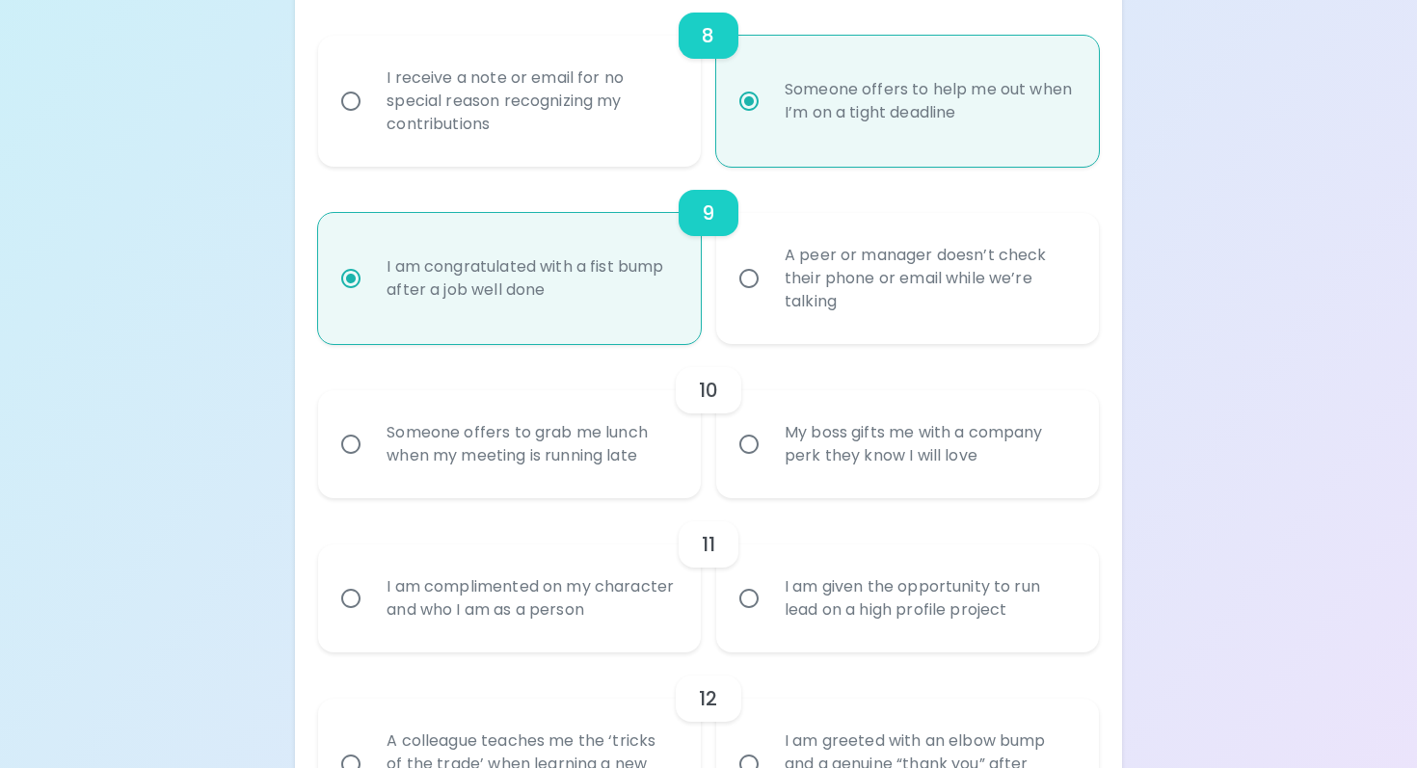
radio input "false"
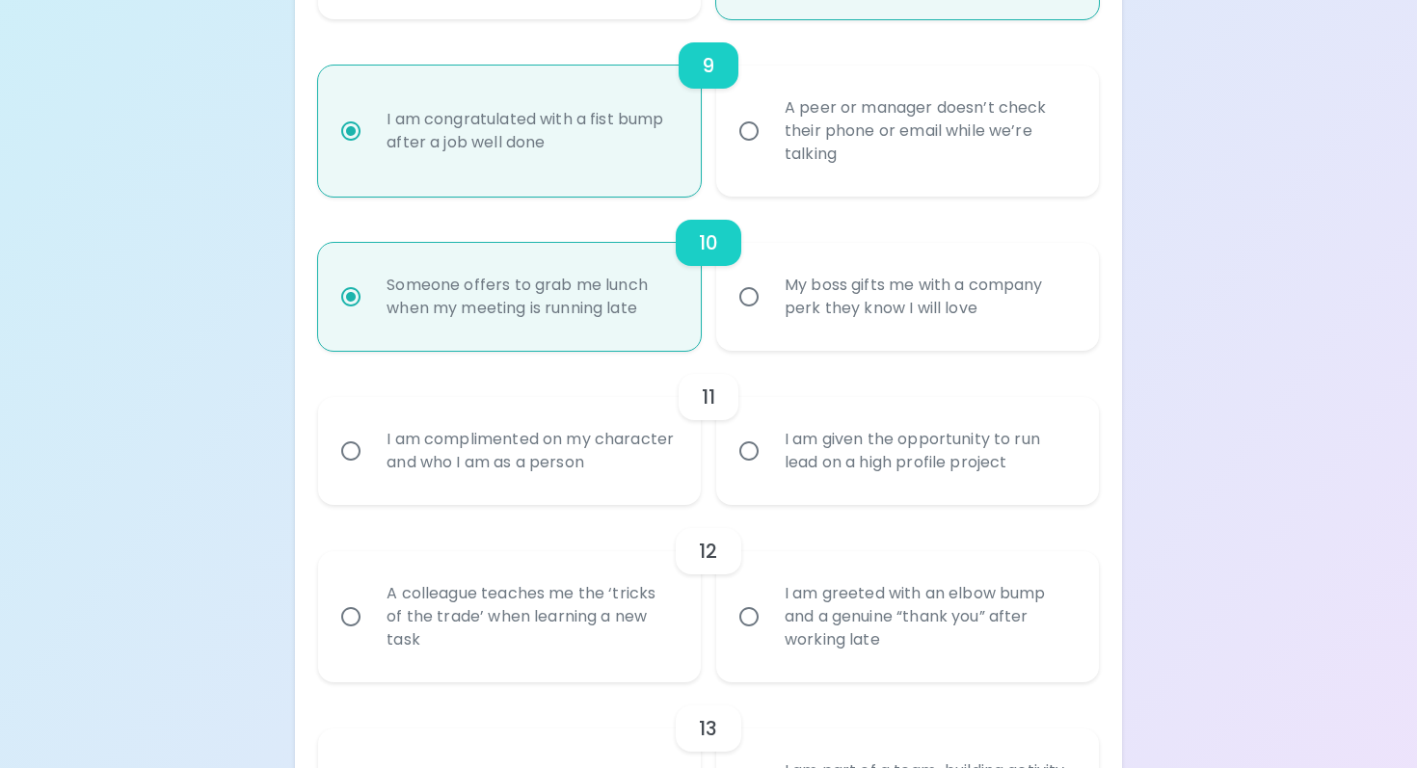
scroll to position [1822, 0]
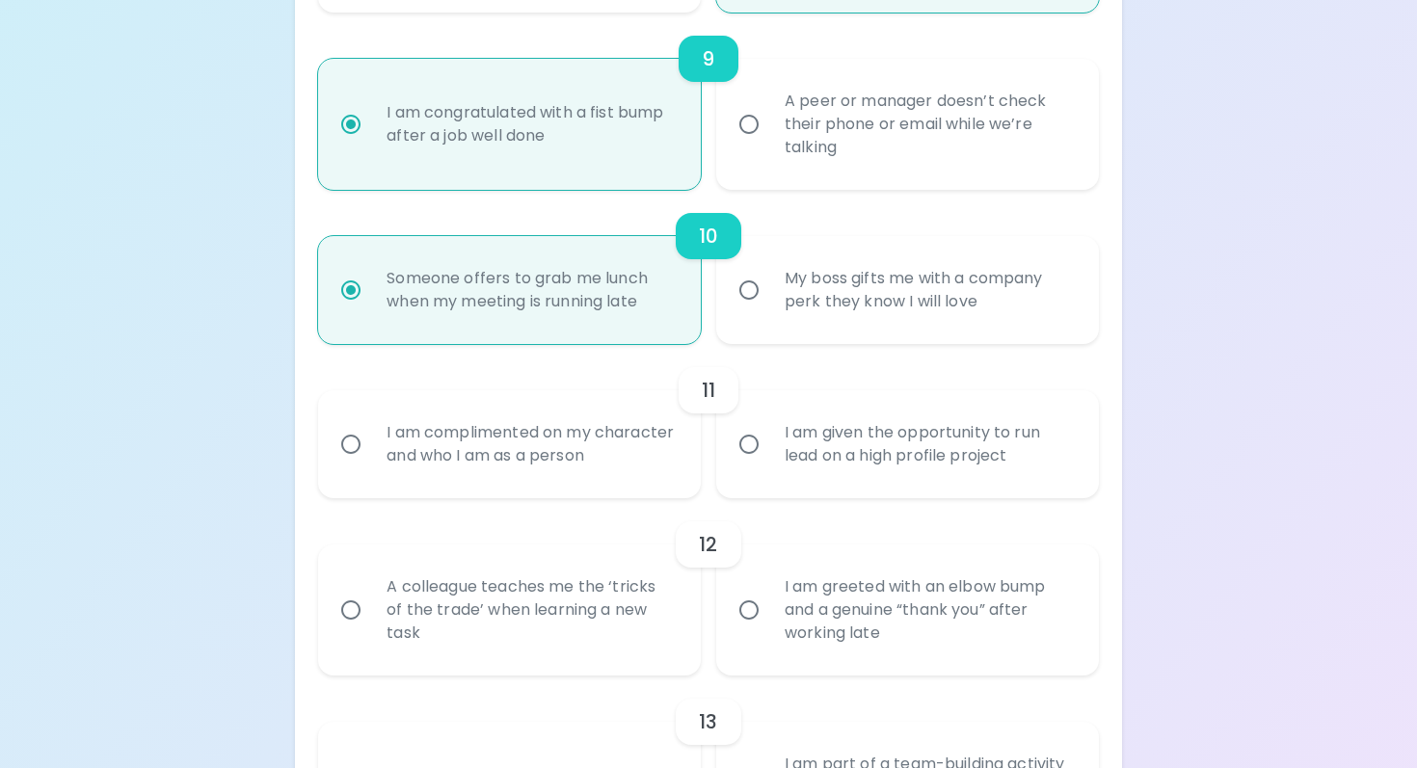
radio input "true"
click at [639, 498] on label "I am complimented on my character and who I am as a person" at bounding box center [499, 444] width 383 height 108
click at [371, 465] on input "I am complimented on my character and who I am as a person" at bounding box center [351, 444] width 40 height 40
radio input "false"
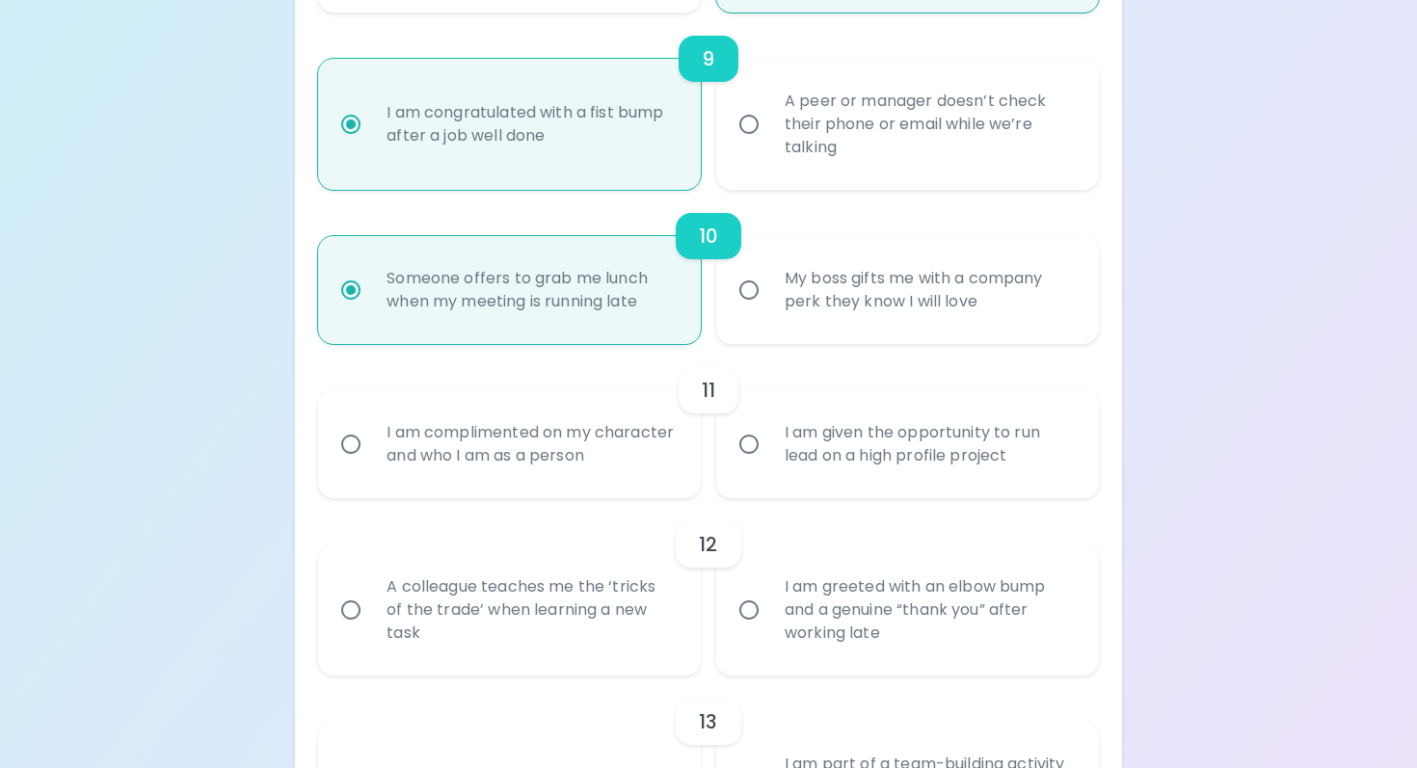
radio input "false"
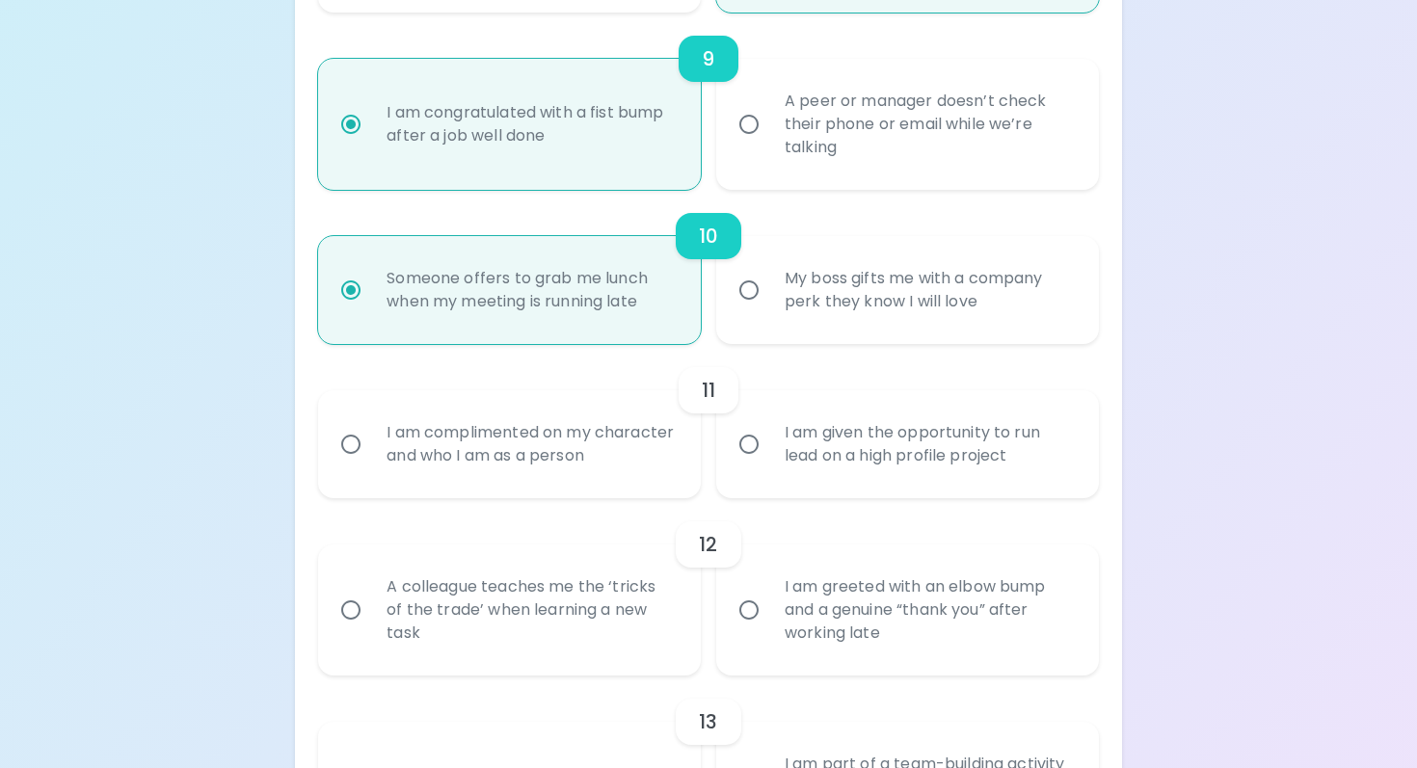
radio input "false"
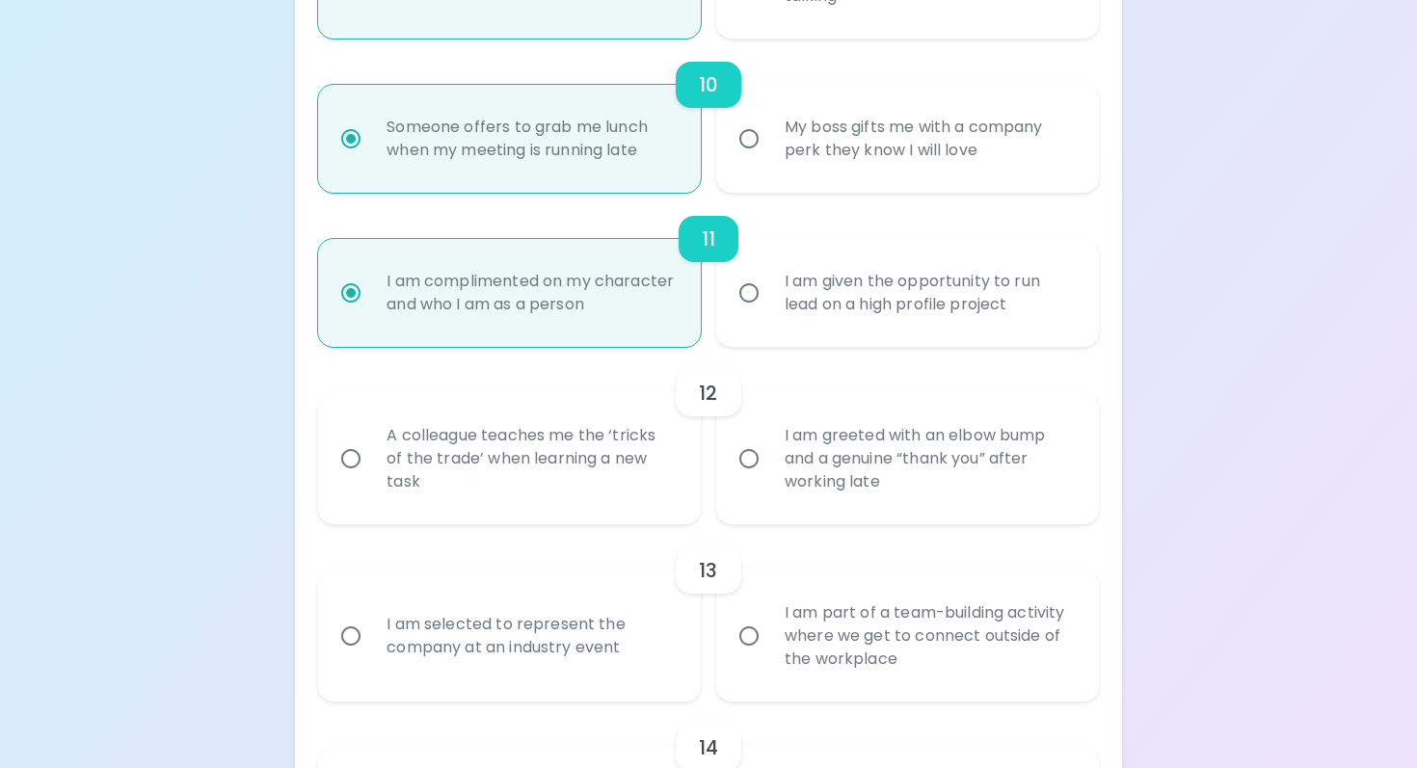
scroll to position [1976, 0]
radio input "true"
click at [638, 497] on div "A colleague teaches me the ‘tricks of the trade’ when learning a new task" at bounding box center [530, 456] width 319 height 116
click at [371, 476] on input "A colleague teaches me the ‘tricks of the trade’ when learning a new task" at bounding box center [351, 456] width 40 height 40
radio input "false"
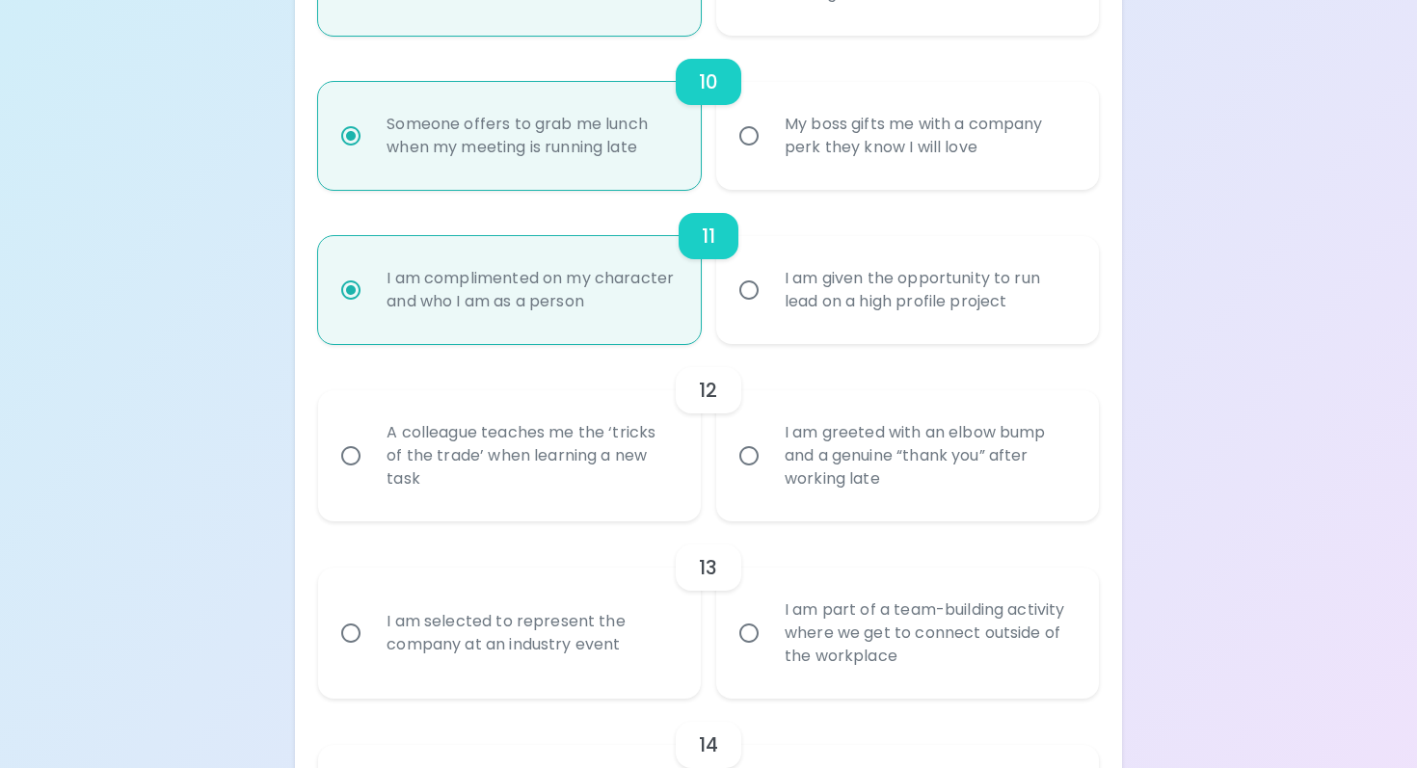
radio input "false"
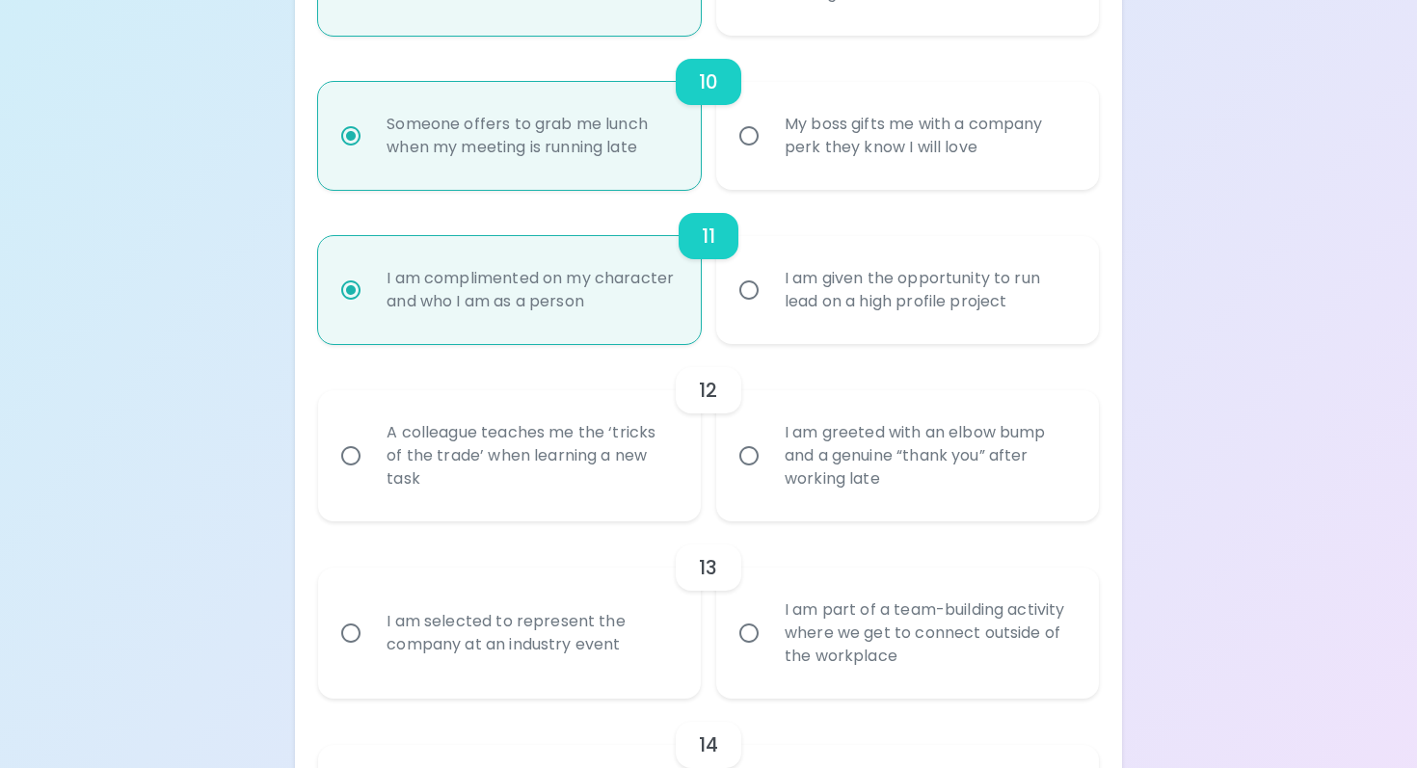
radio input "false"
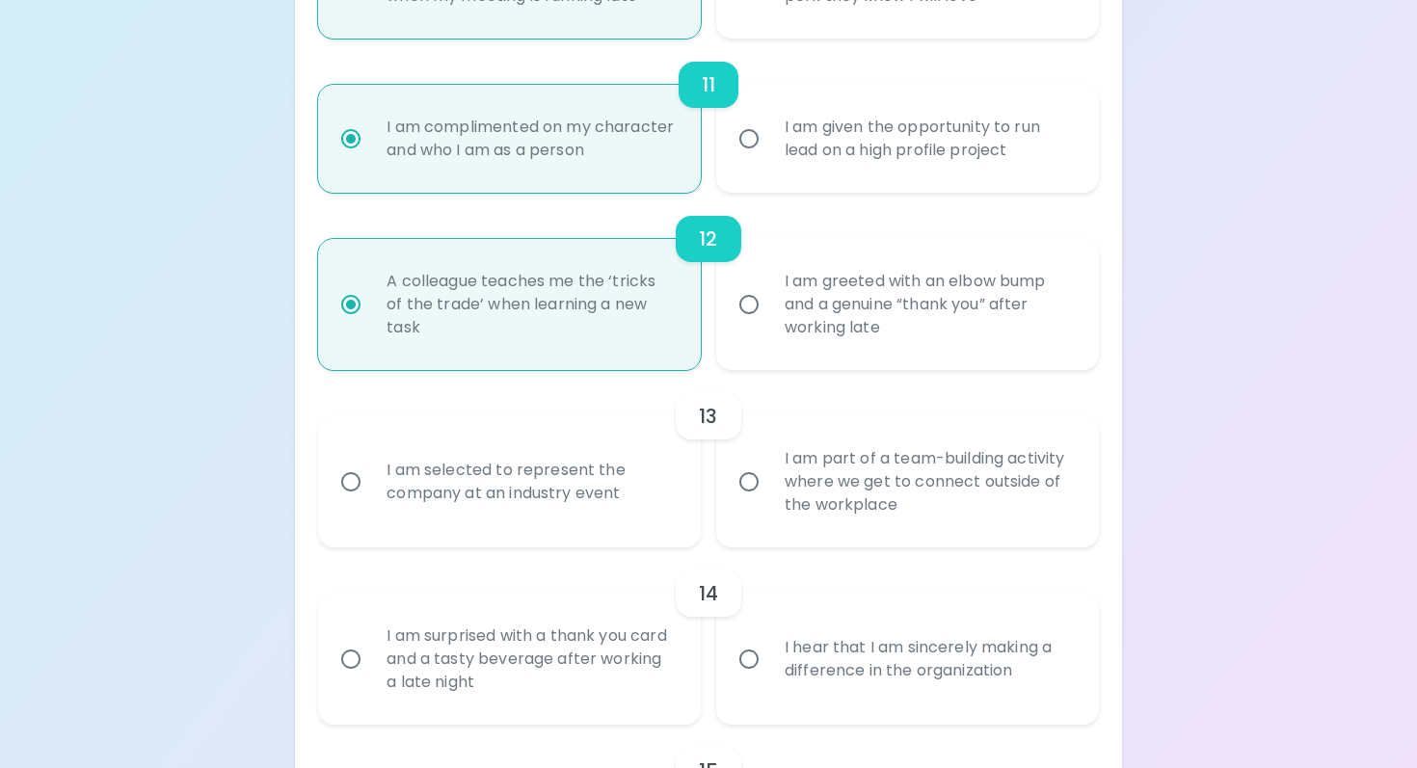
scroll to position [2131, 0]
radio input "true"
click at [834, 514] on div "I am part of a team-building activity where we get to connect outside of the wo…" at bounding box center [928, 479] width 319 height 116
click at [769, 499] on input "I am part of a team-building activity where we get to connect outside of the wo…" at bounding box center [749, 479] width 40 height 40
radio input "false"
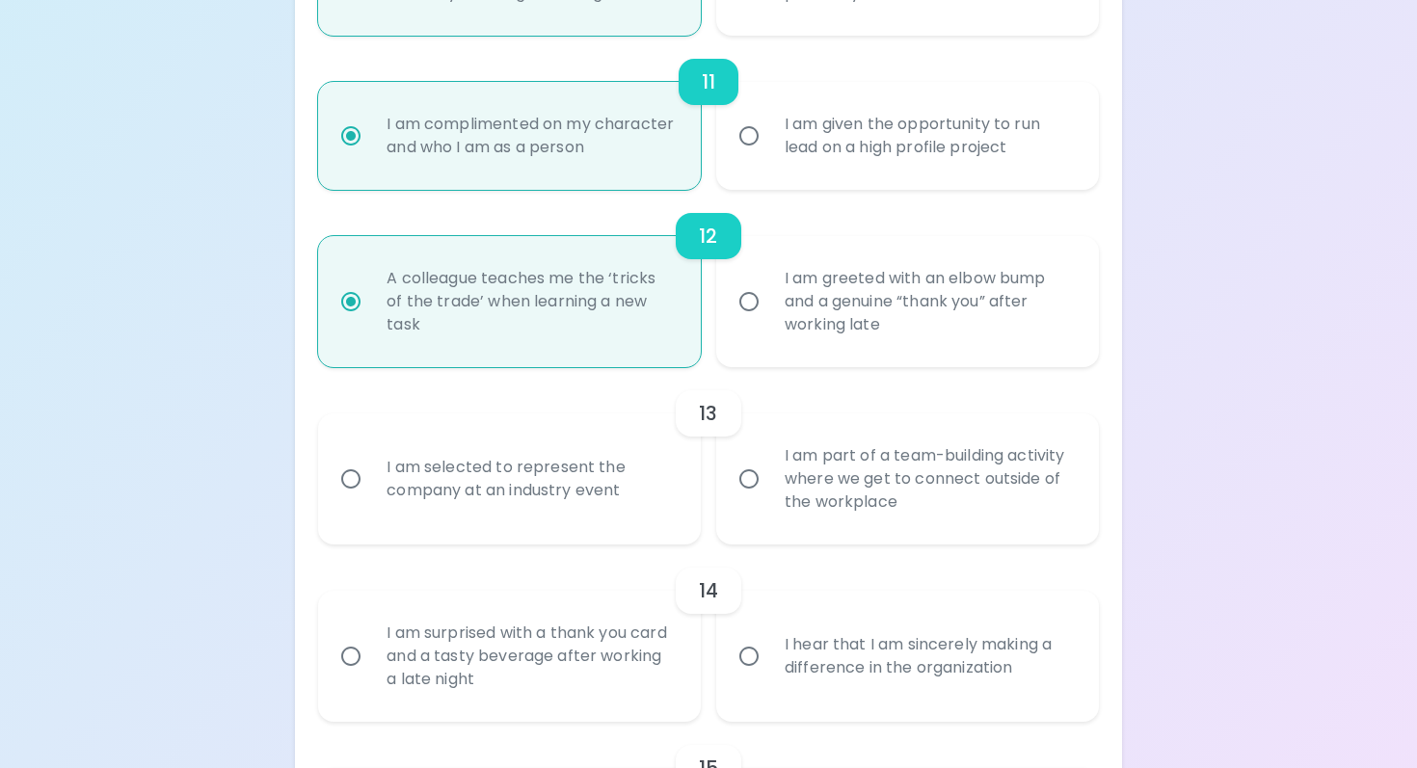
radio input "false"
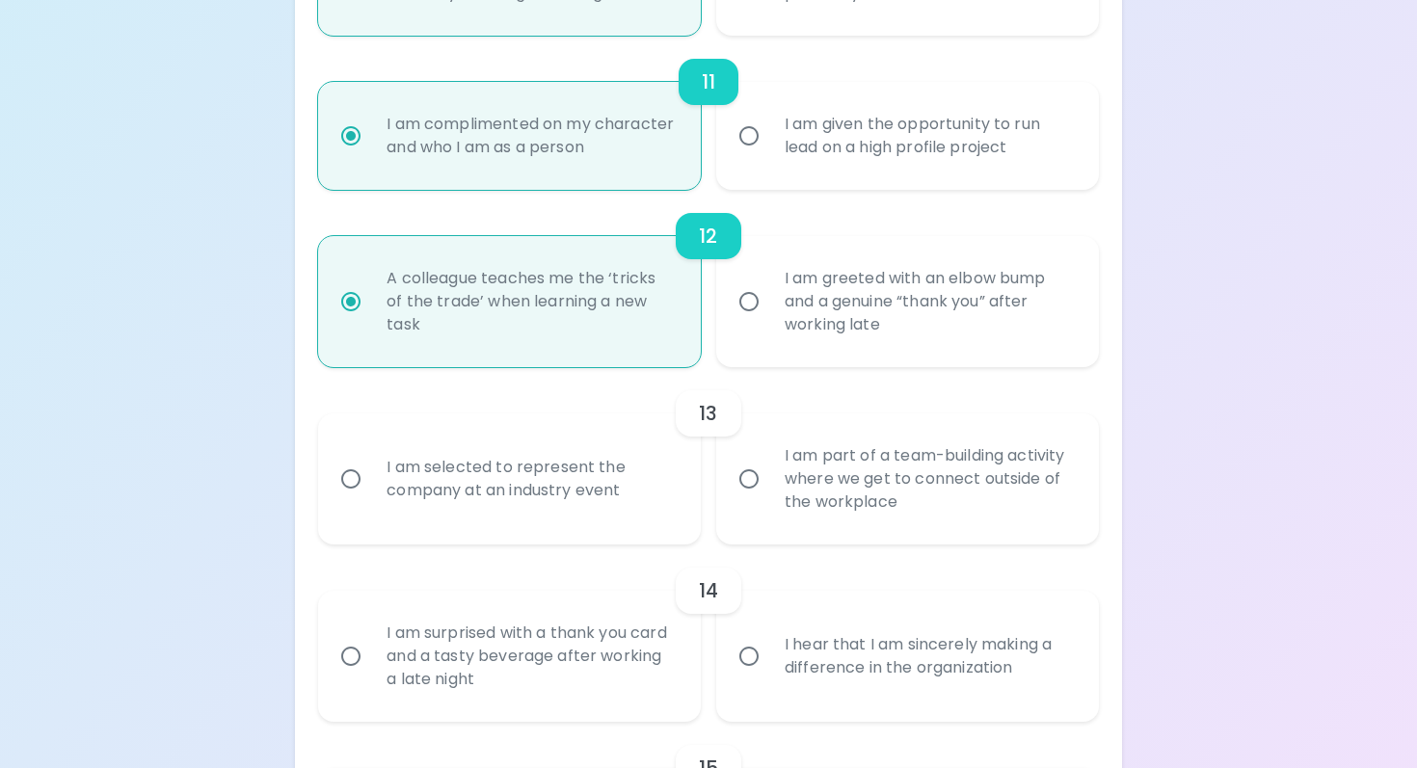
radio input "false"
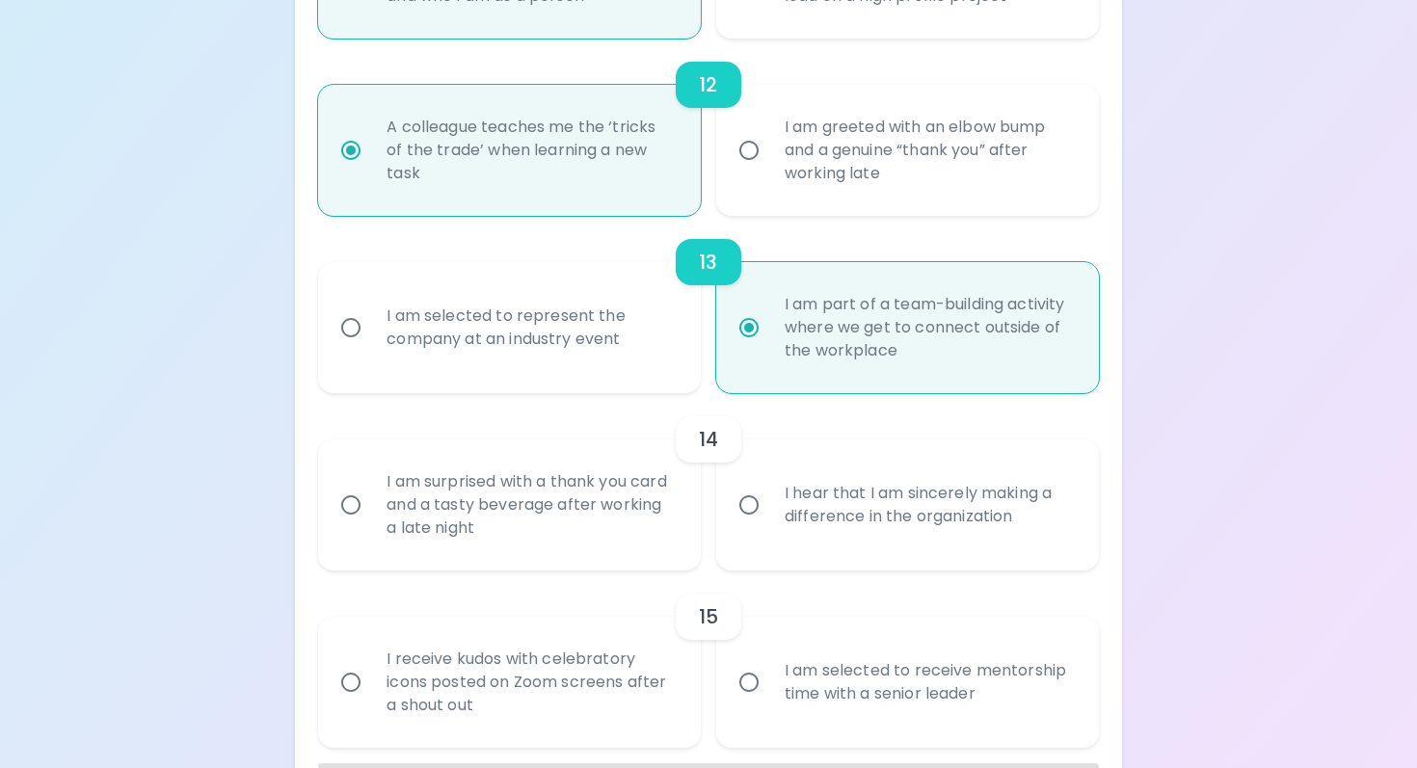
scroll to position [2285, 0]
radio input "true"
click at [831, 544] on div "I hear that I am sincerely making a difference in the organization" at bounding box center [928, 502] width 319 height 93
click at [769, 523] on input "I hear that I am sincerely making a difference in the organization" at bounding box center [749, 502] width 40 height 40
radio input "false"
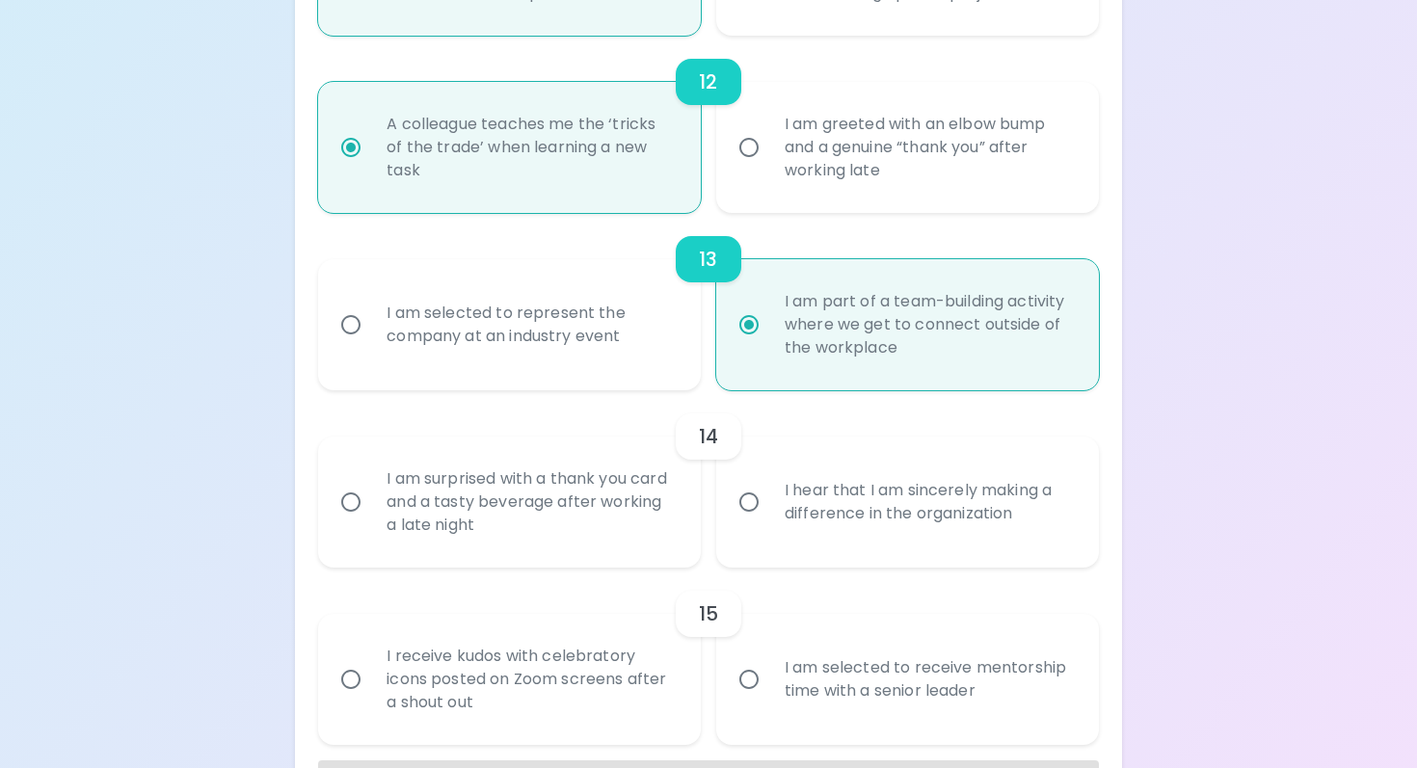
radio input "false"
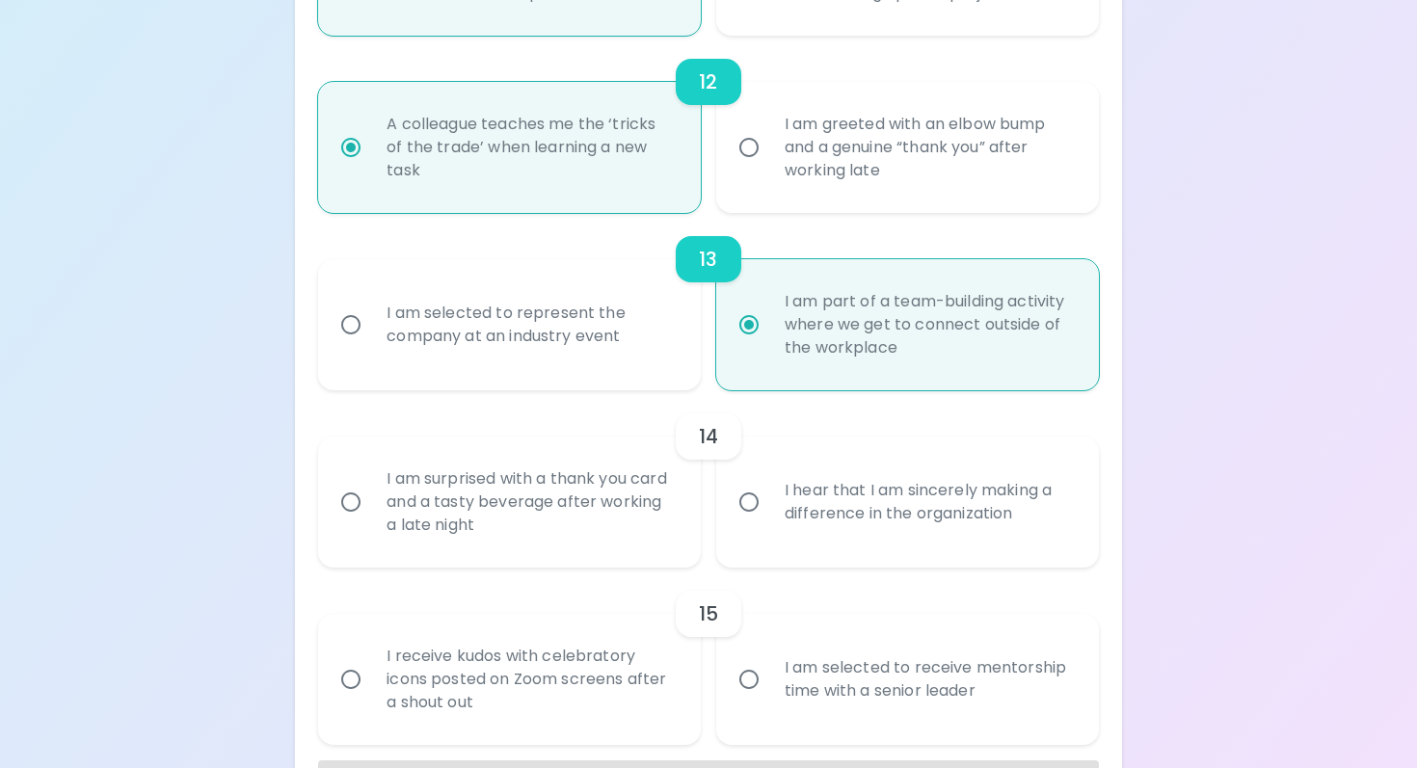
radio input "false"
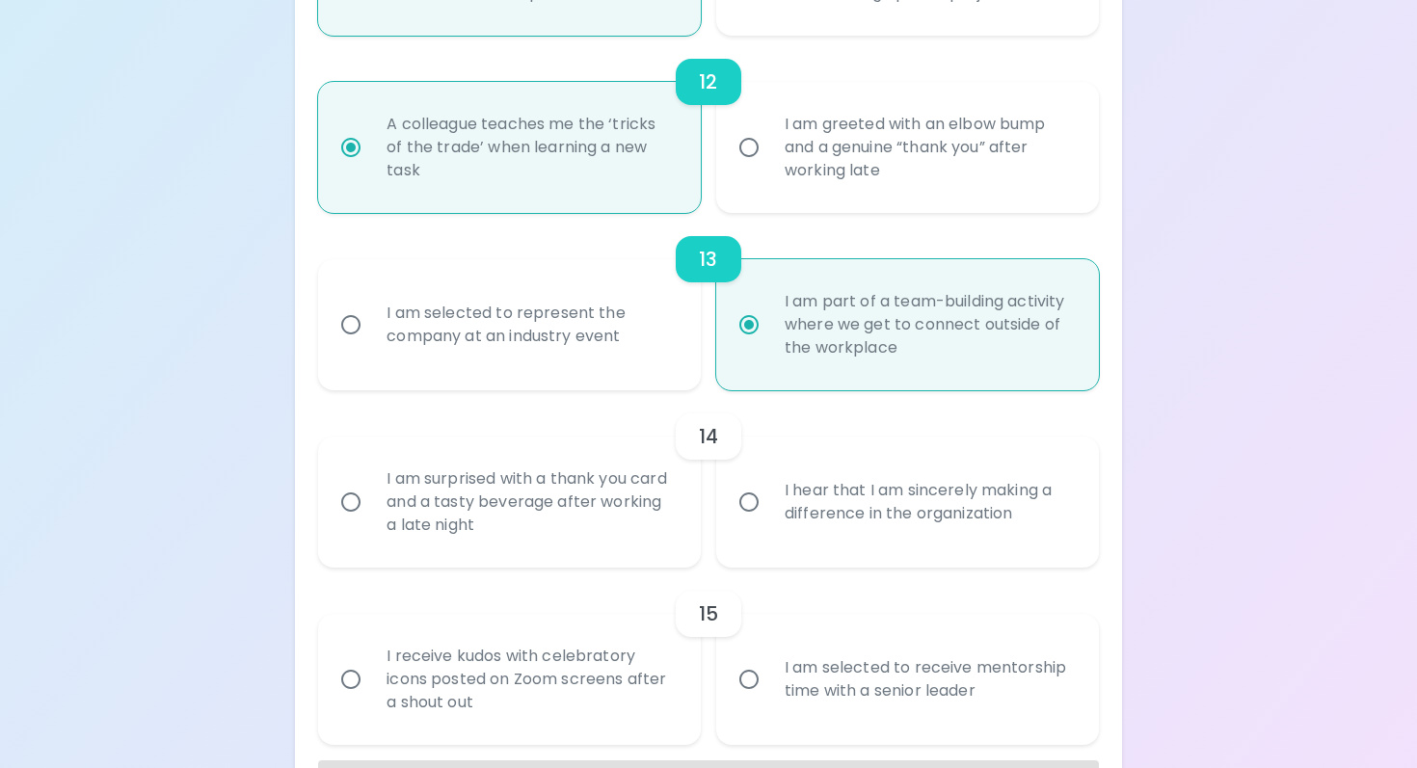
radio input "false"
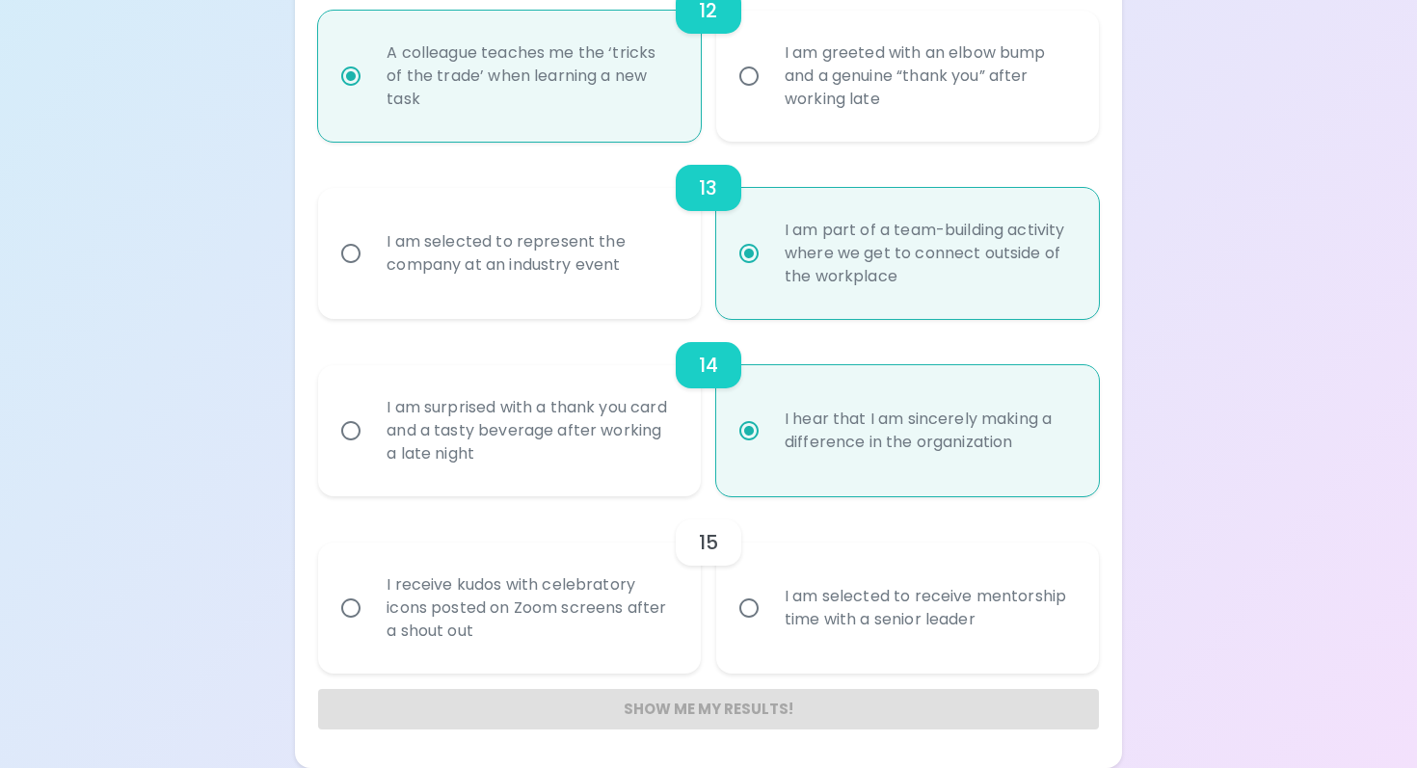
scroll to position [2379, 0]
radio input "true"
click at [812, 598] on div "I am selected to receive mentorship time with a senior leader" at bounding box center [928, 608] width 319 height 93
click at [769, 598] on input "I am selected to receive mentorship time with a senior leader" at bounding box center [749, 608] width 40 height 40
radio input "false"
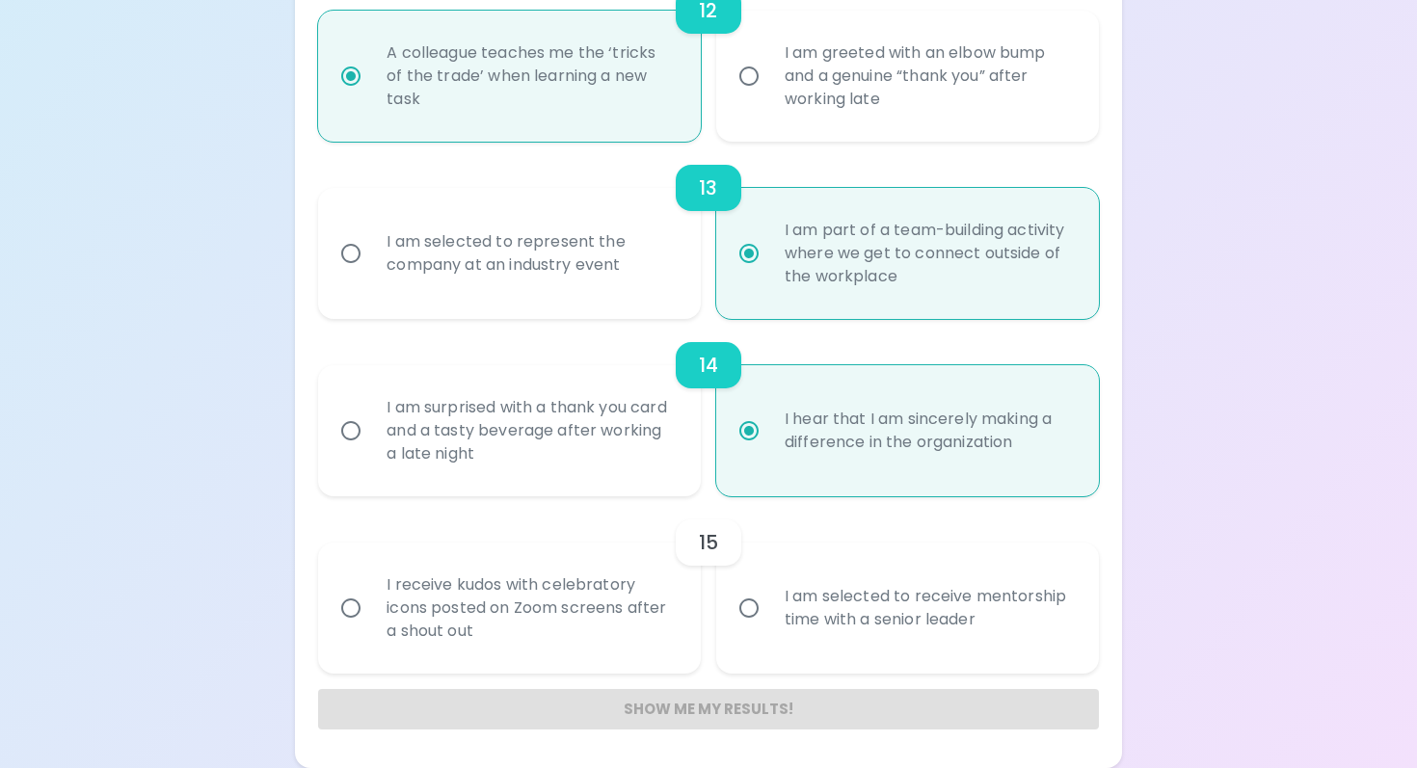
radio input "false"
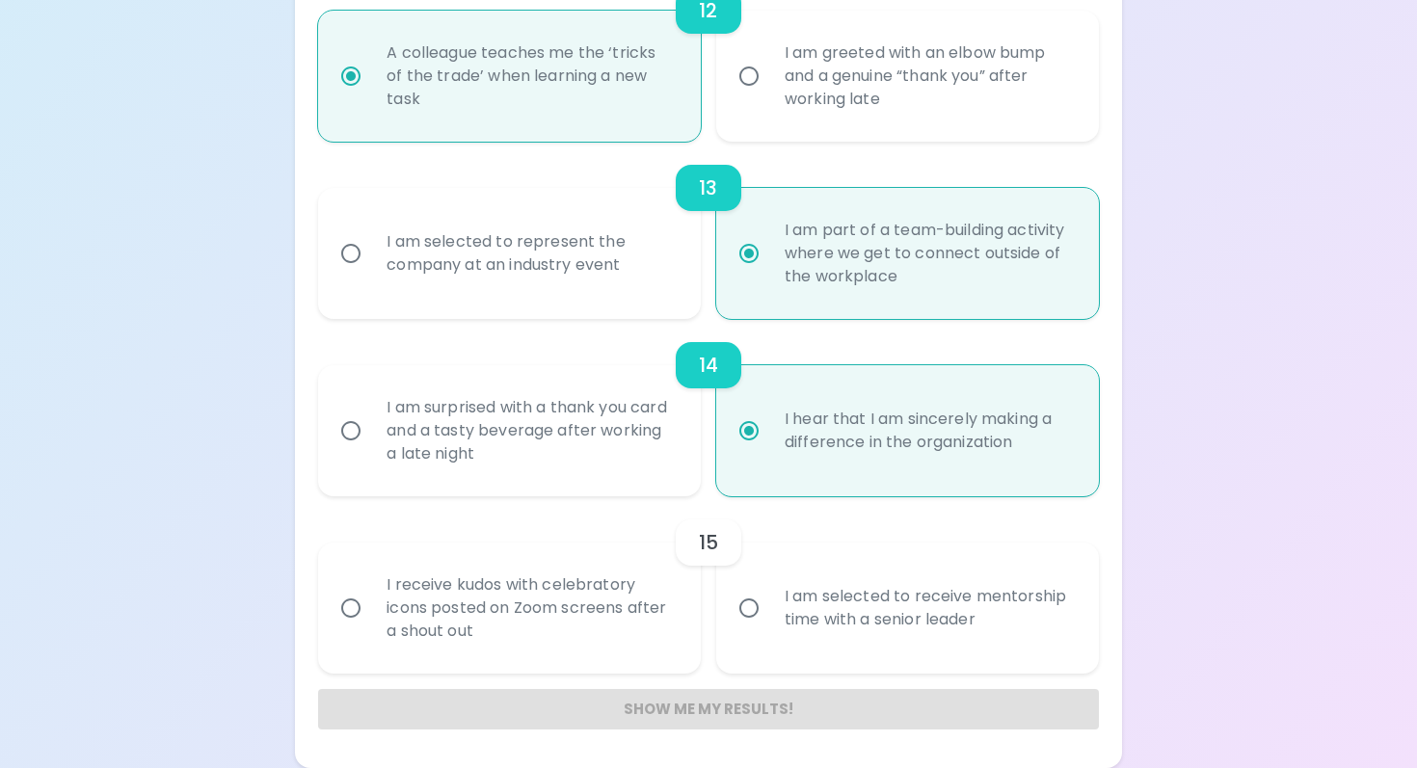
radio input "false"
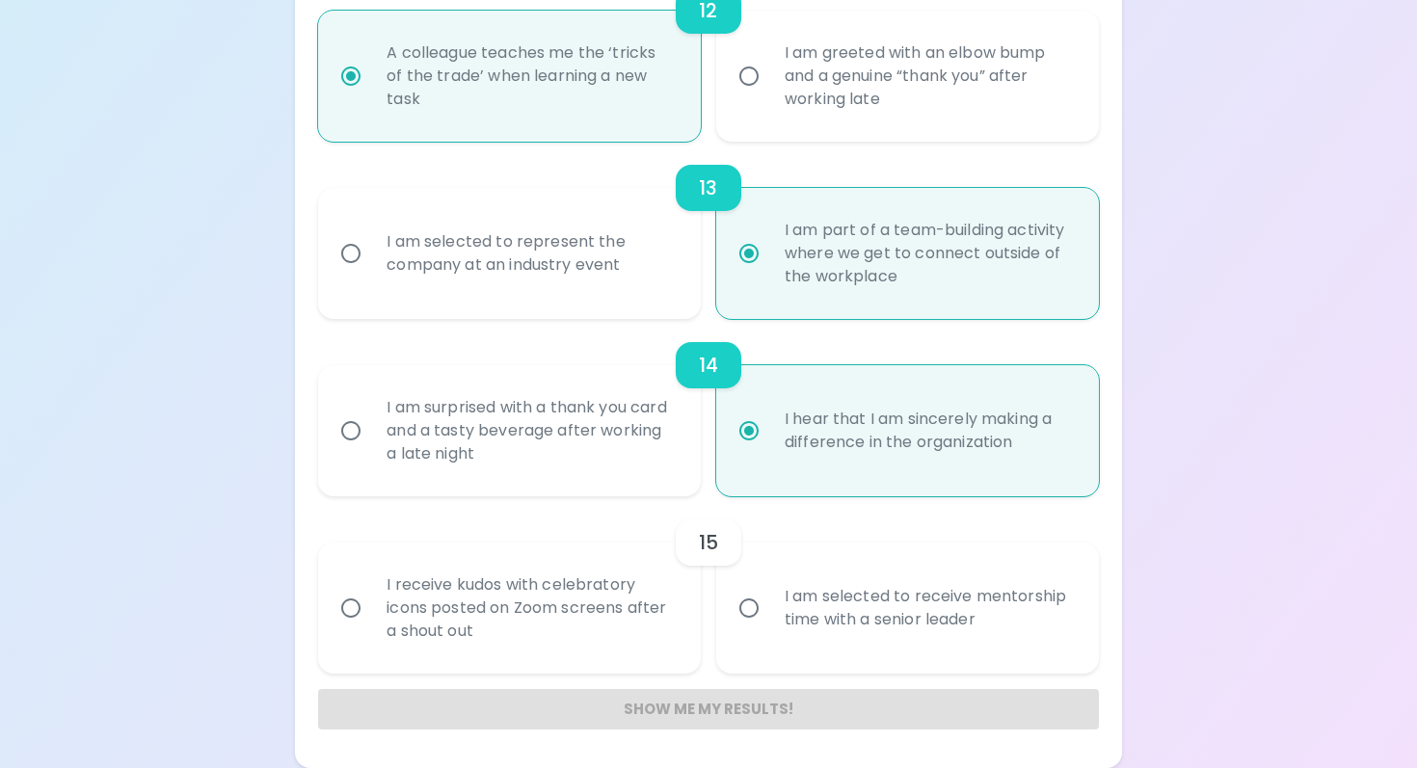
radio input "false"
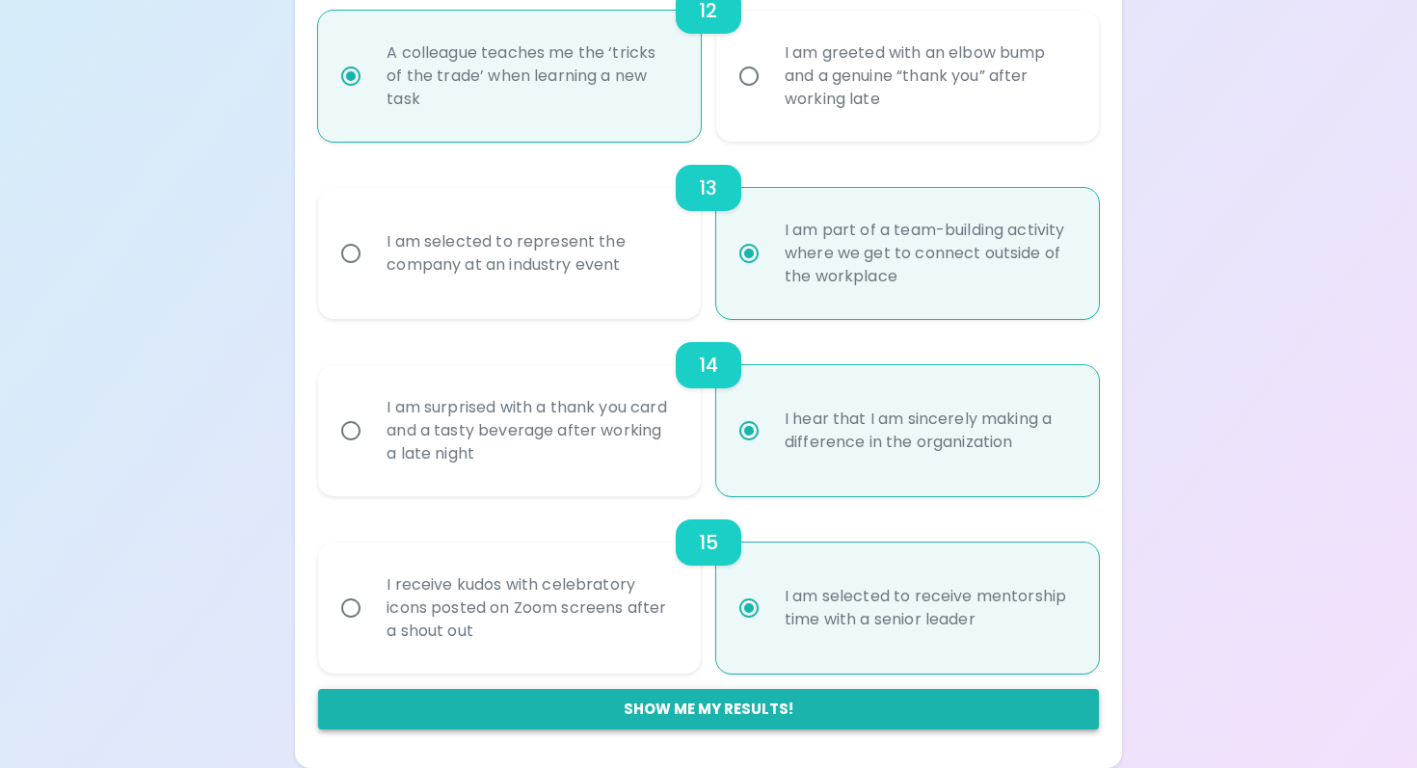
radio input "true"
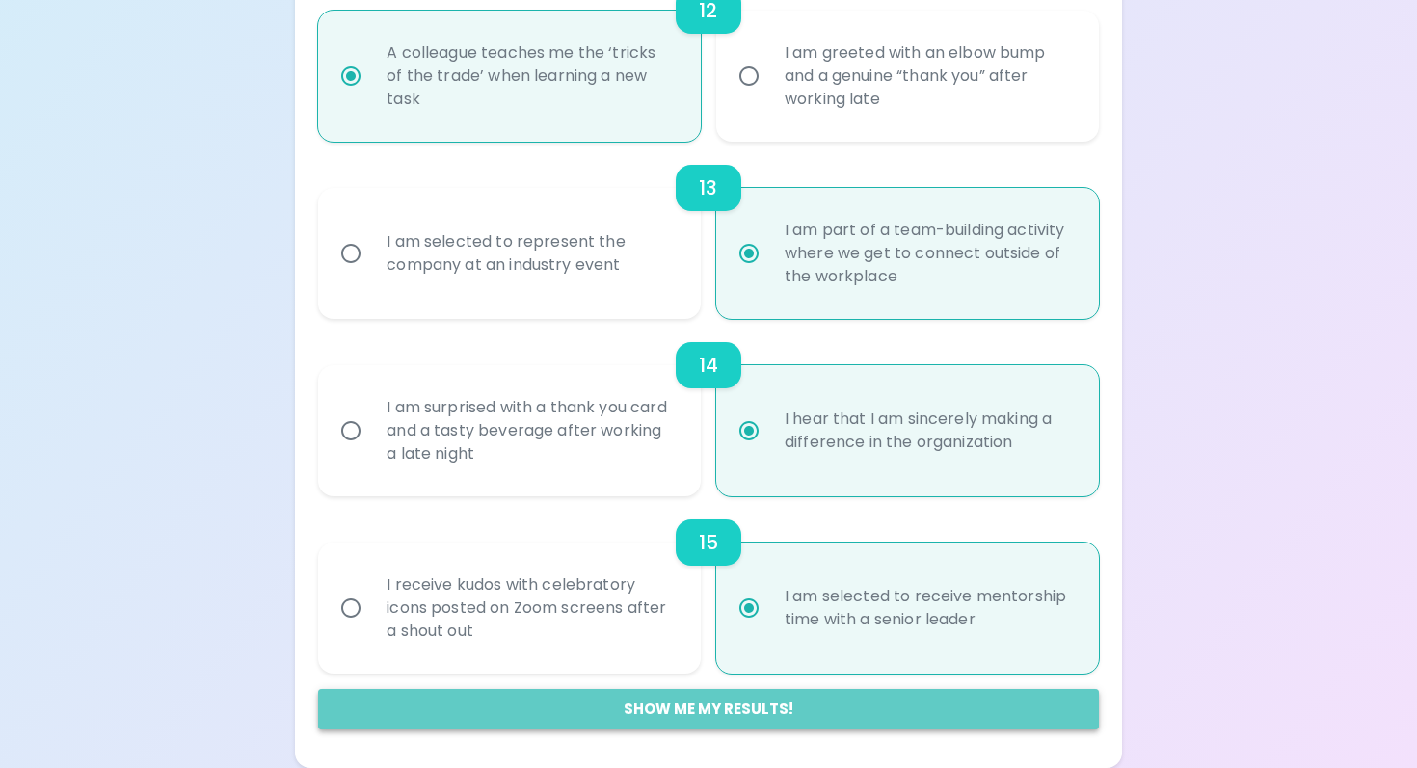
click at [748, 706] on button "Show me my results!" at bounding box center [708, 709] width 780 height 40
radio input "false"
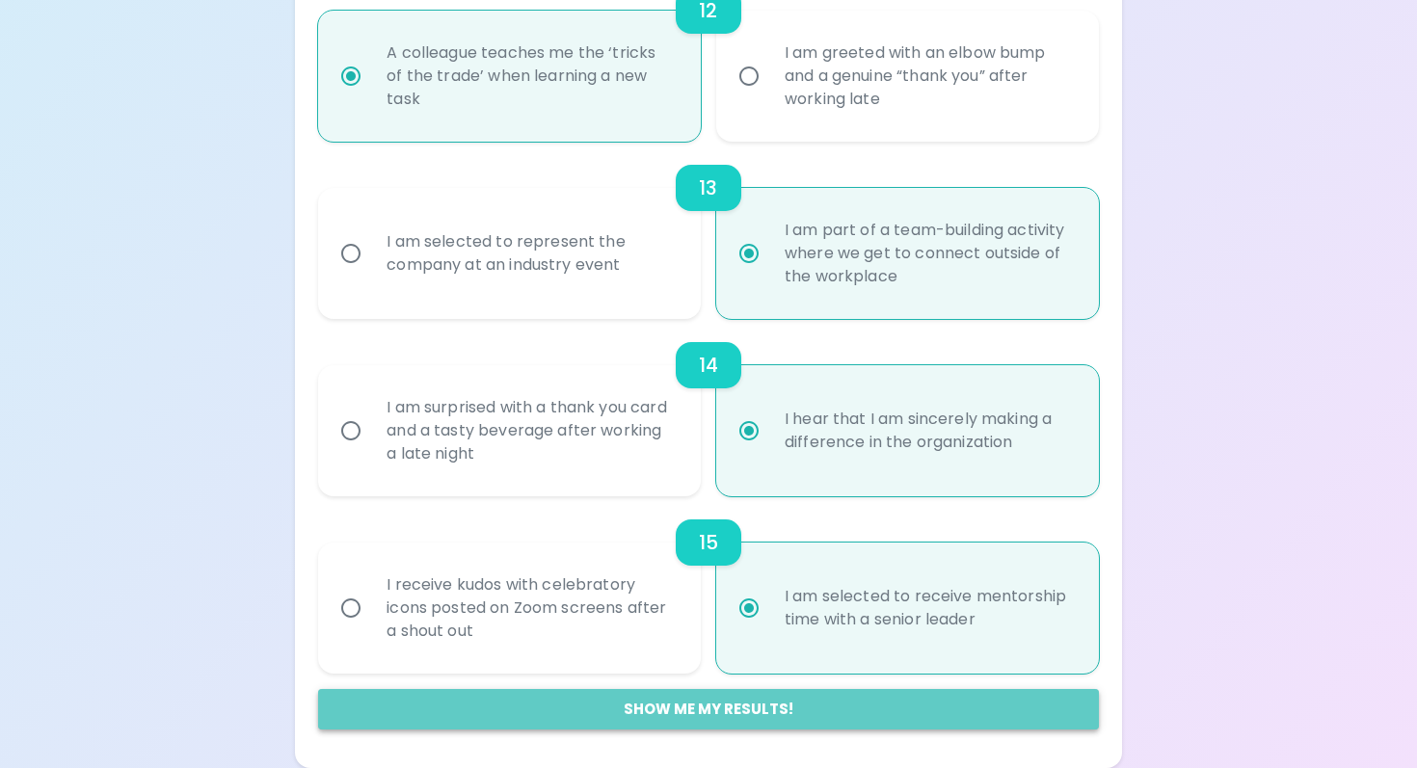
radio input "false"
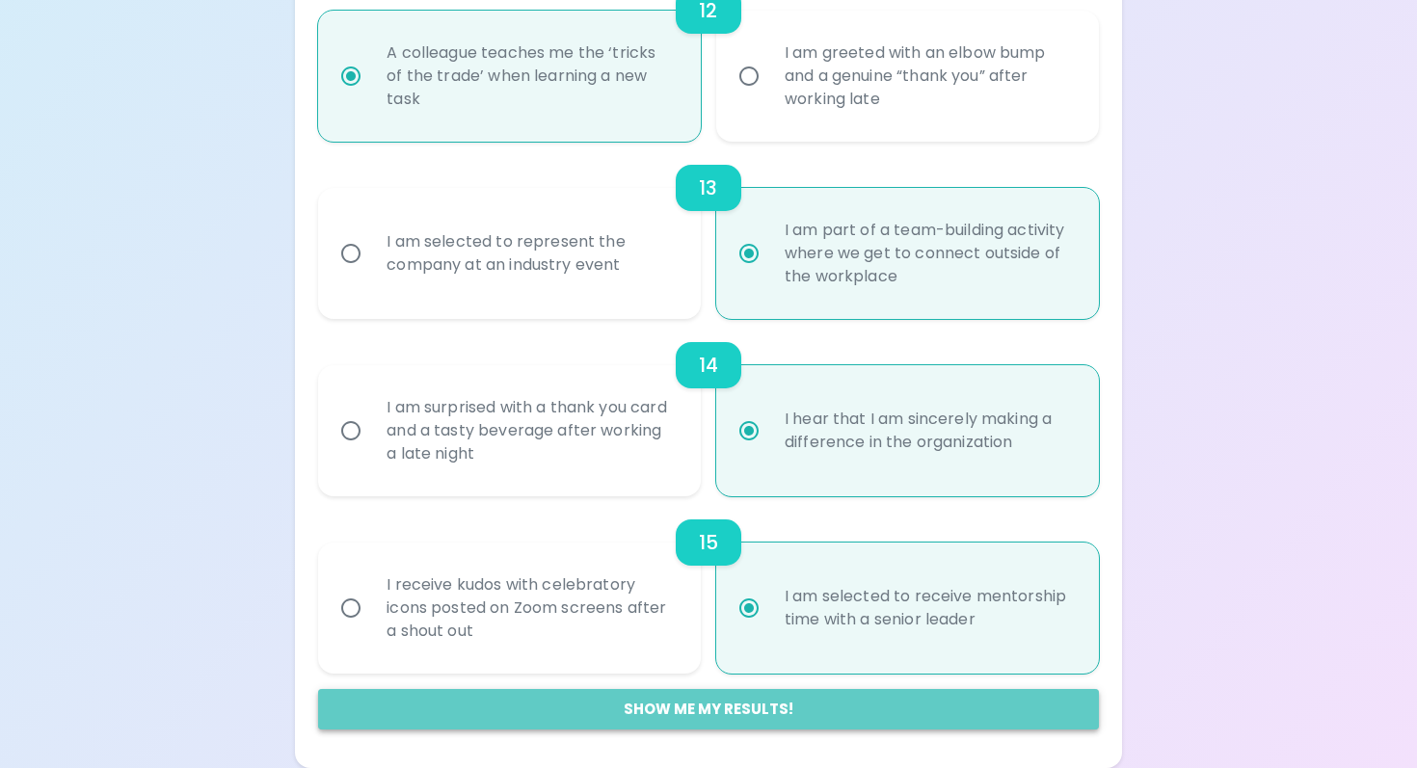
radio input "false"
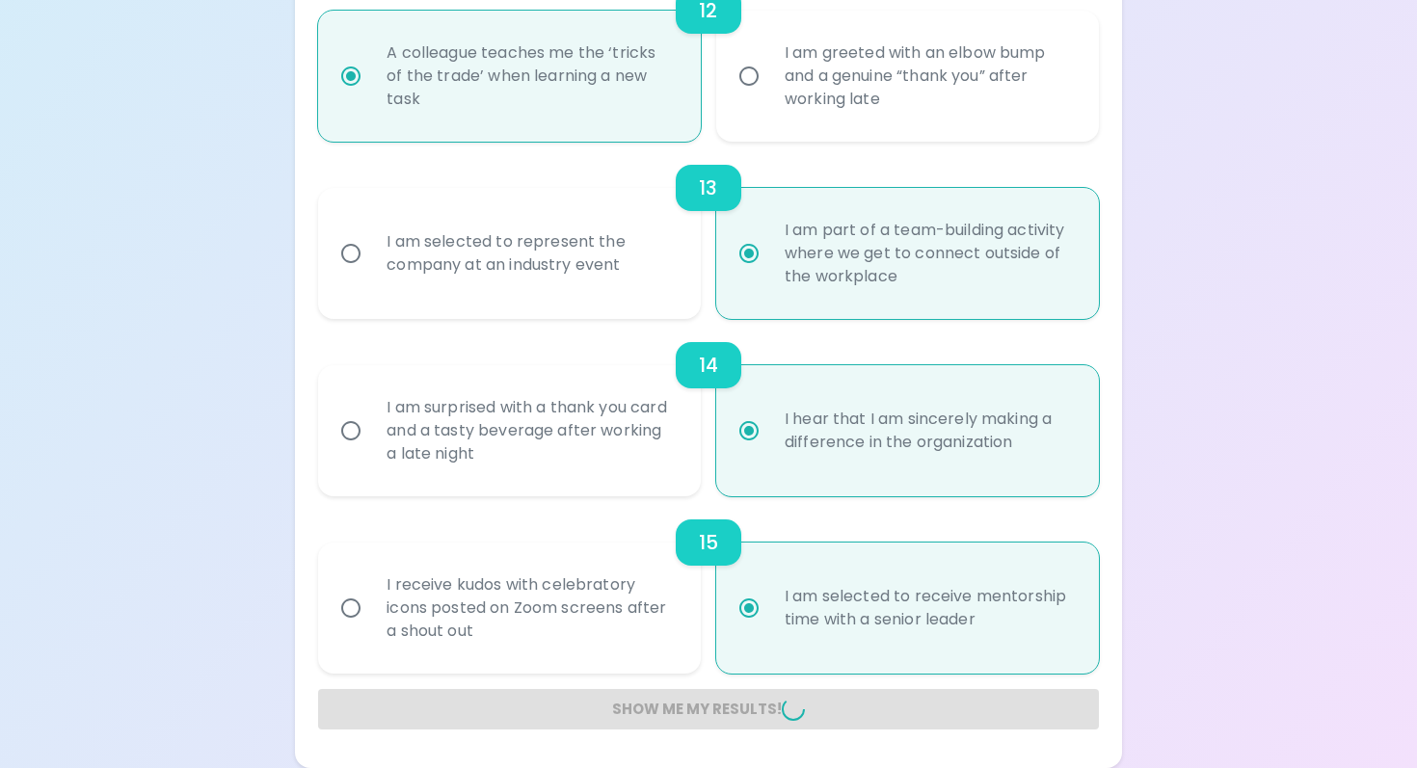
radio input "false"
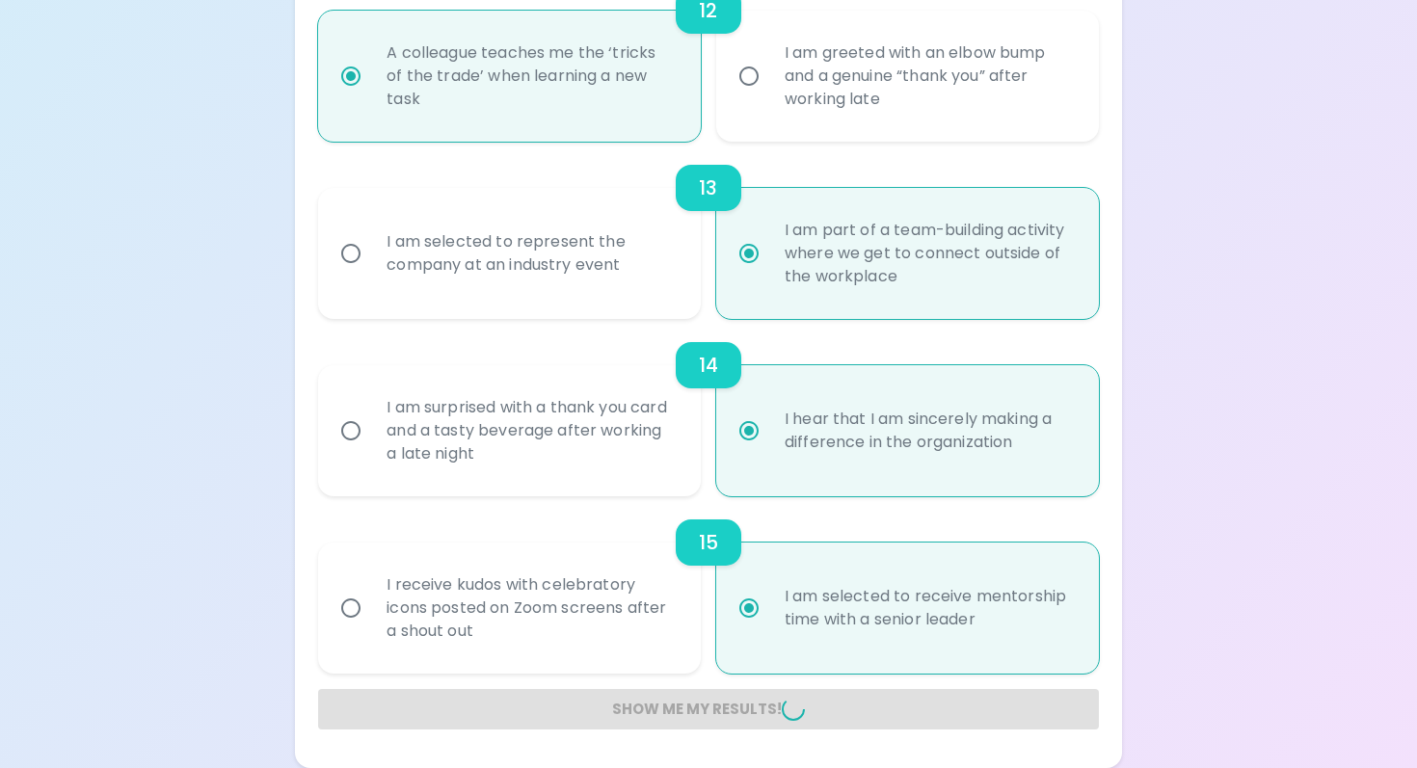
radio input "false"
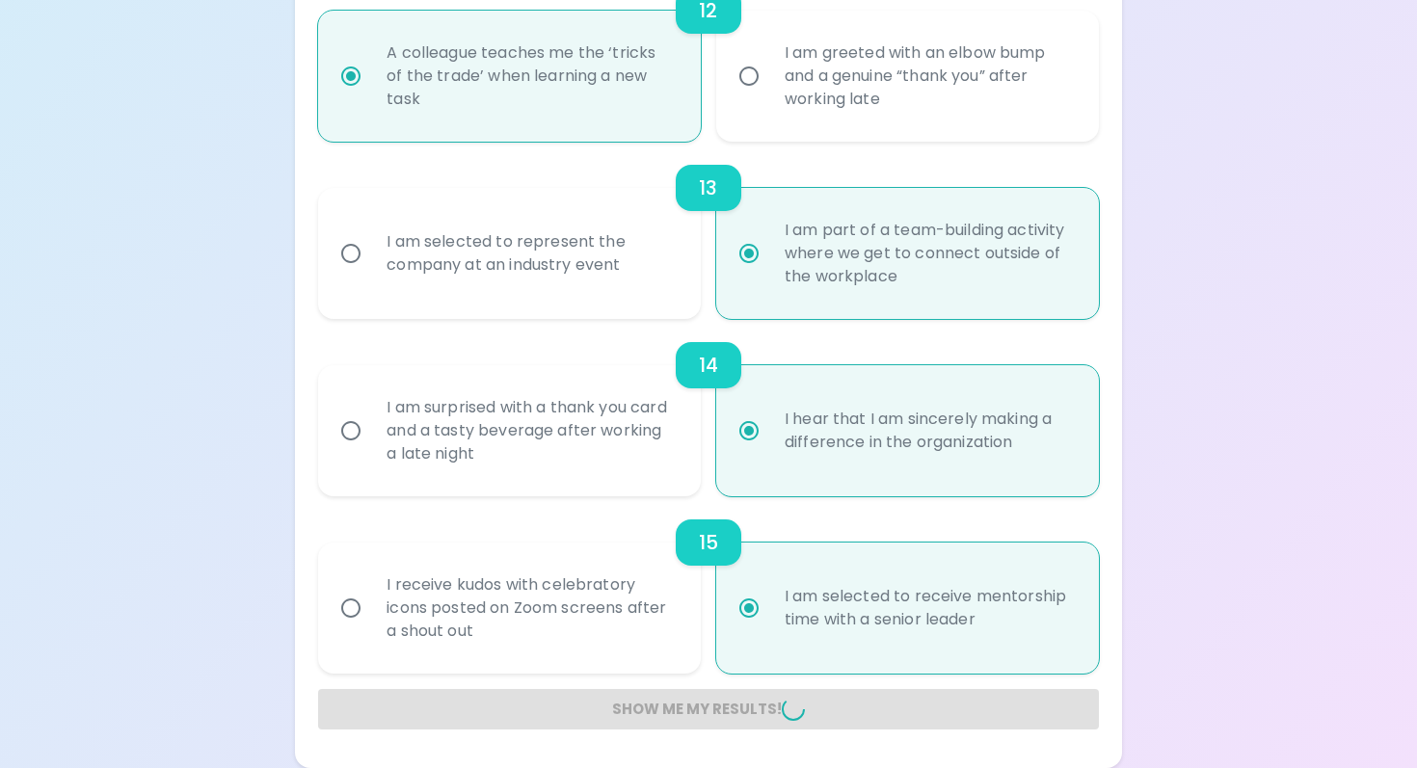
radio input "false"
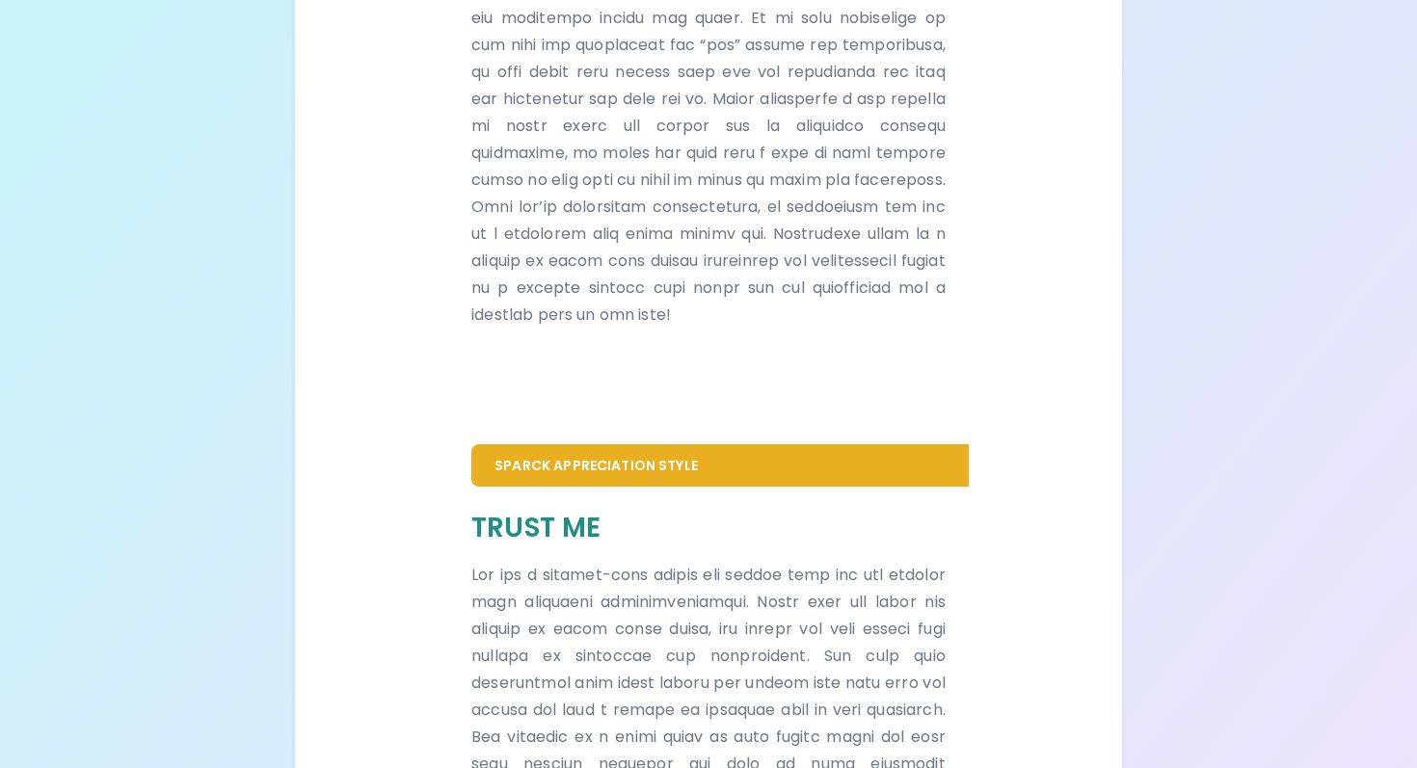
scroll to position [0, 0]
